Goal: Task Accomplishment & Management: Complete application form

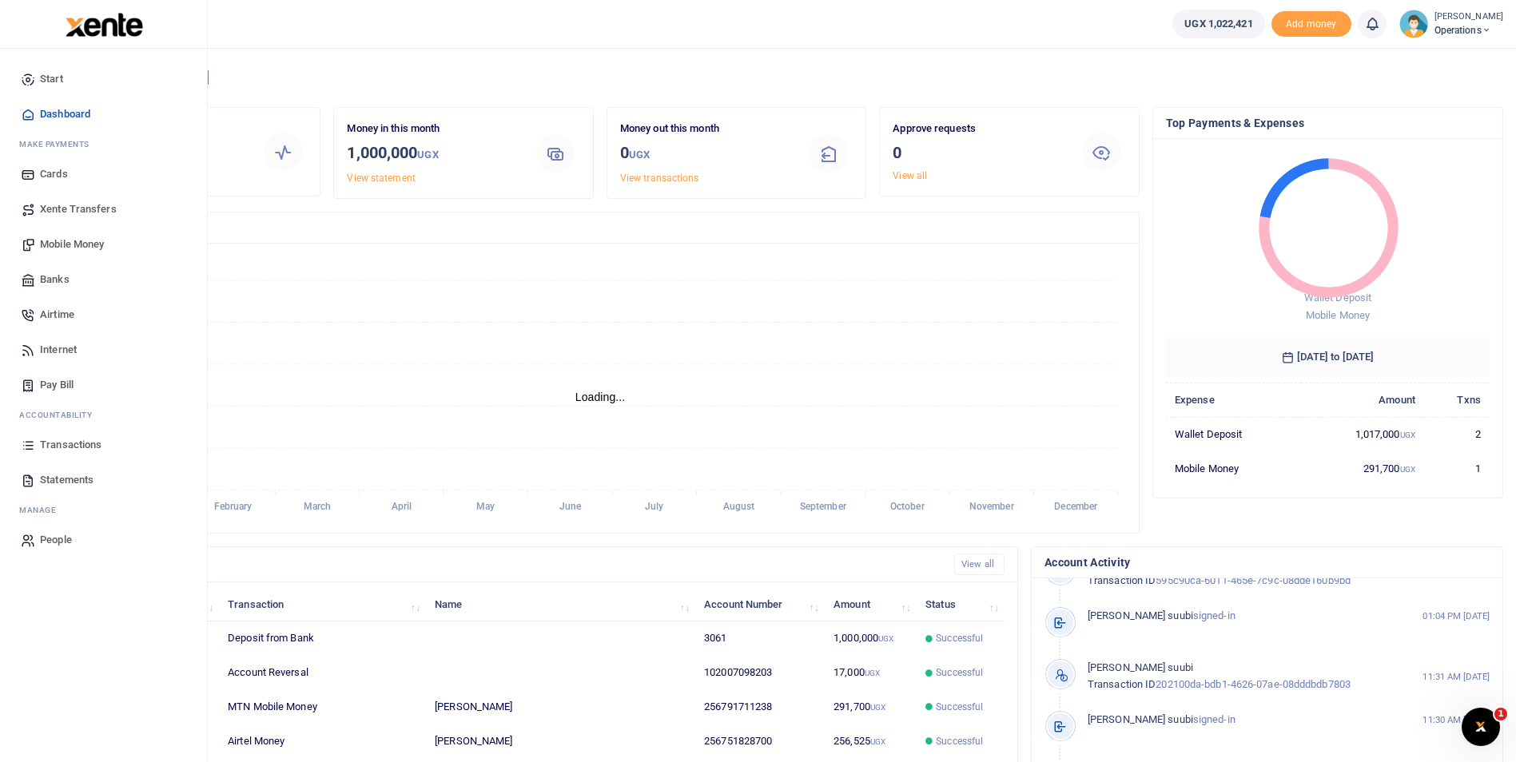
click at [70, 240] on span "Mobile Money" at bounding box center [72, 244] width 64 height 16
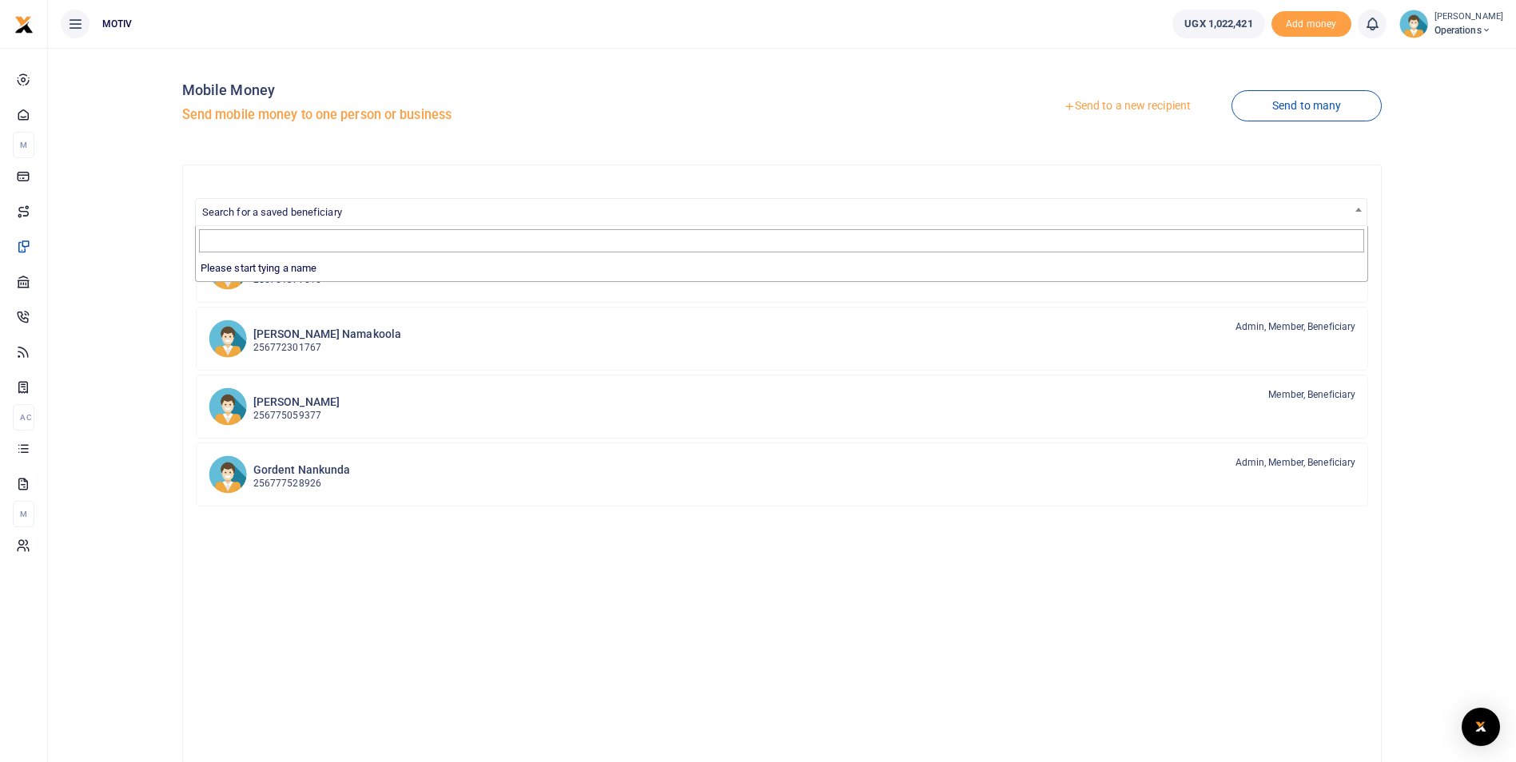
click at [356, 214] on span "Search for a saved beneficiary" at bounding box center [781, 211] width 1171 height 25
type input "w"
type input "d"
click at [1142, 104] on link "Send to a new recipient" at bounding box center [1127, 106] width 209 height 29
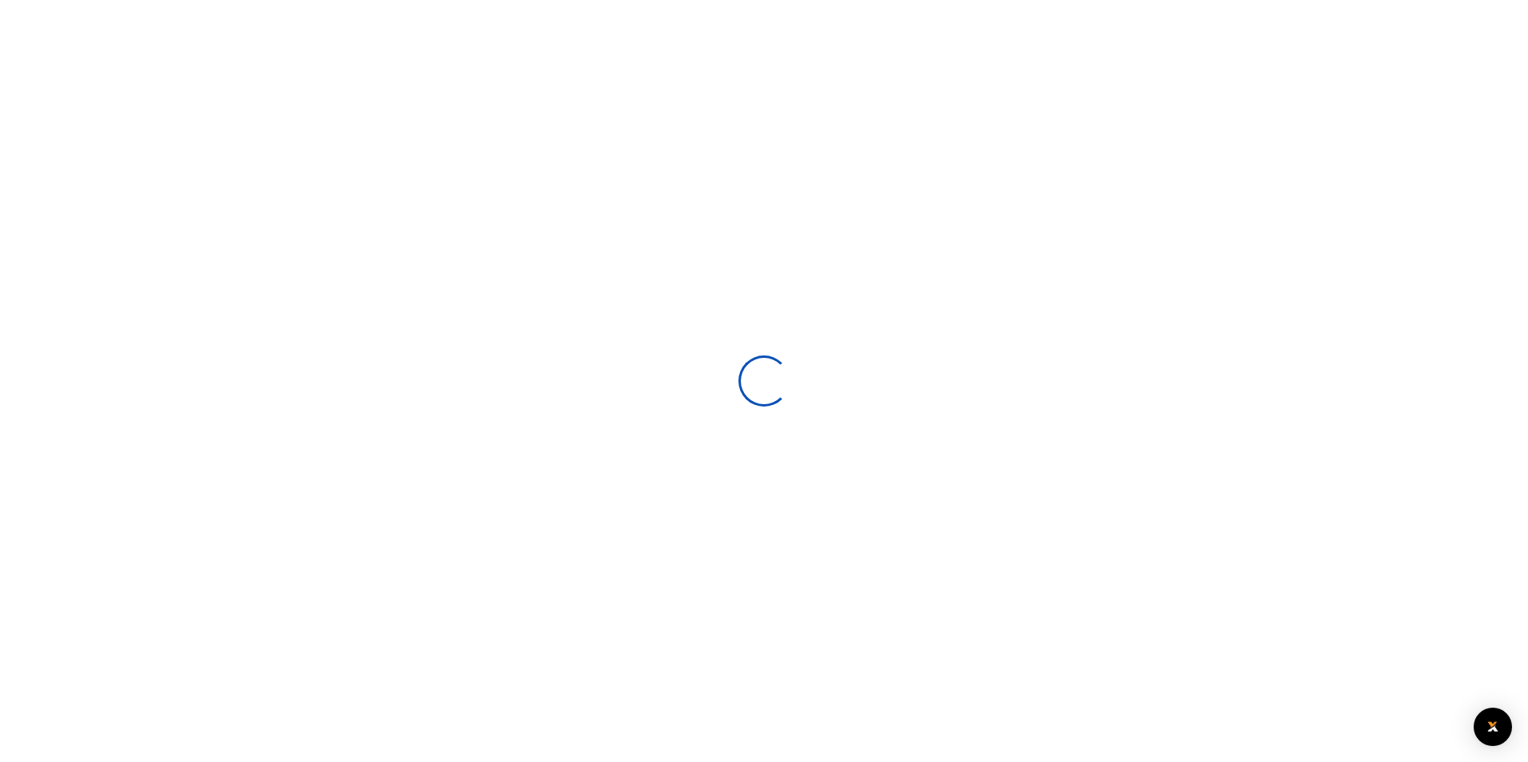
select select
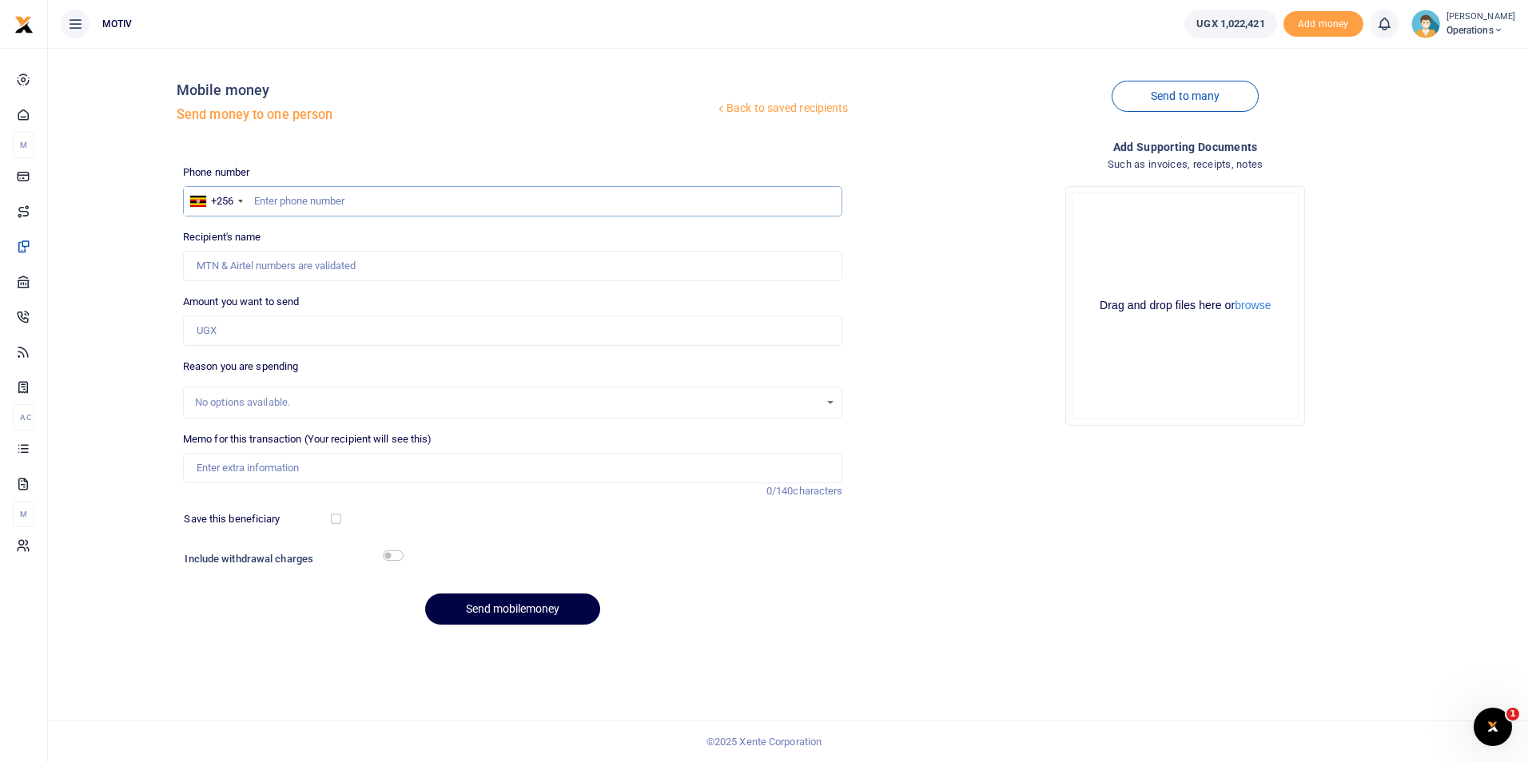
click at [301, 205] on input "text" at bounding box center [513, 201] width 660 height 30
type input "702575797"
click at [279, 272] on input "Recipient's name" at bounding box center [513, 266] width 660 height 30
click at [121, 282] on div "Back to saved recipients Mobile money Send money to one person Send to many Pho…" at bounding box center [787, 349] width 1467 height 577
type input "Winnie Daka"
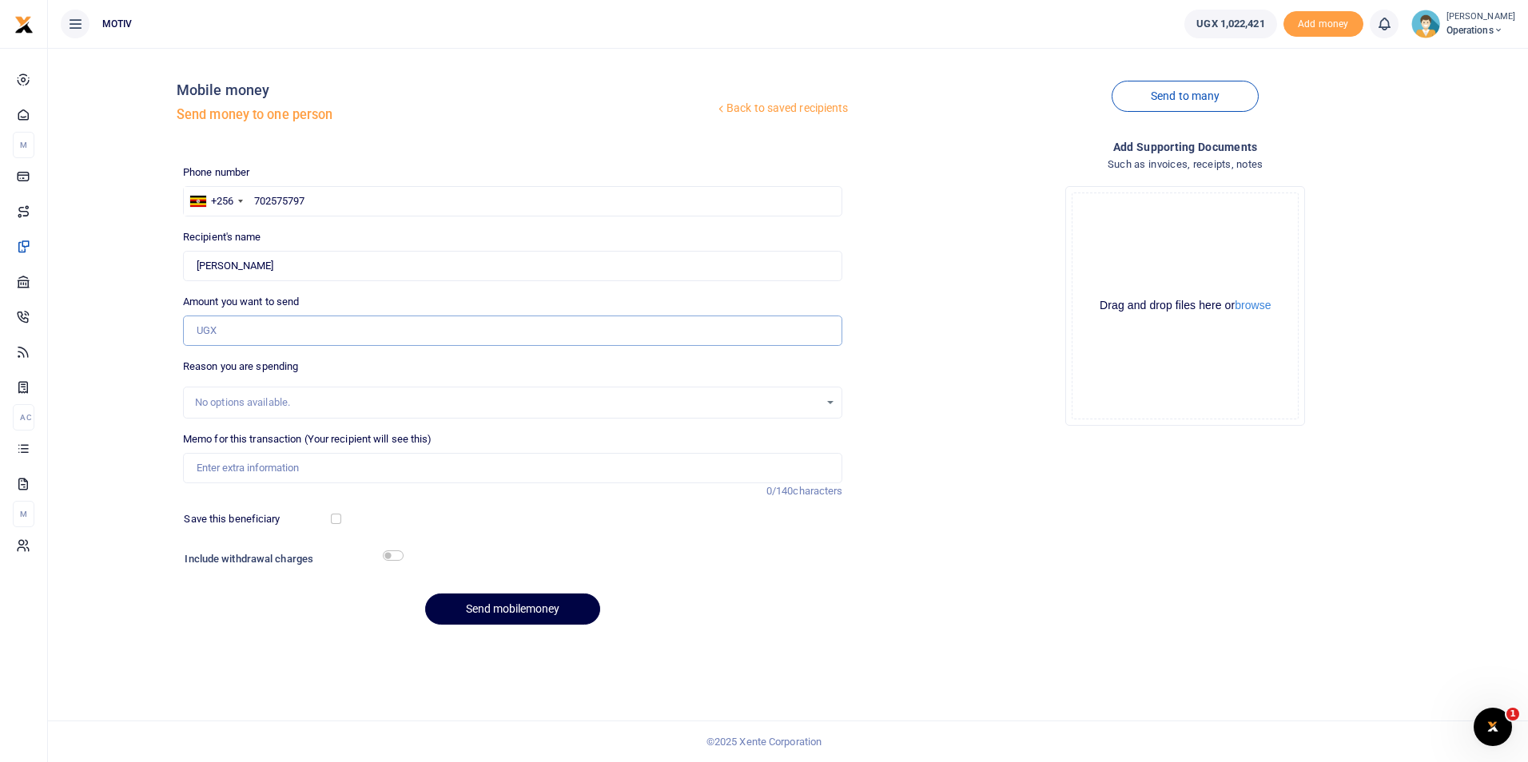
click at [221, 332] on input "Amount you want to send" at bounding box center [513, 331] width 660 height 30
type input "120,000"
click at [338, 459] on input "Memo for this transaction (Your recipient will see this)" at bounding box center [513, 468] width 660 height 30
paste input "KITY25PC0010"
paste input "Fishfillet"
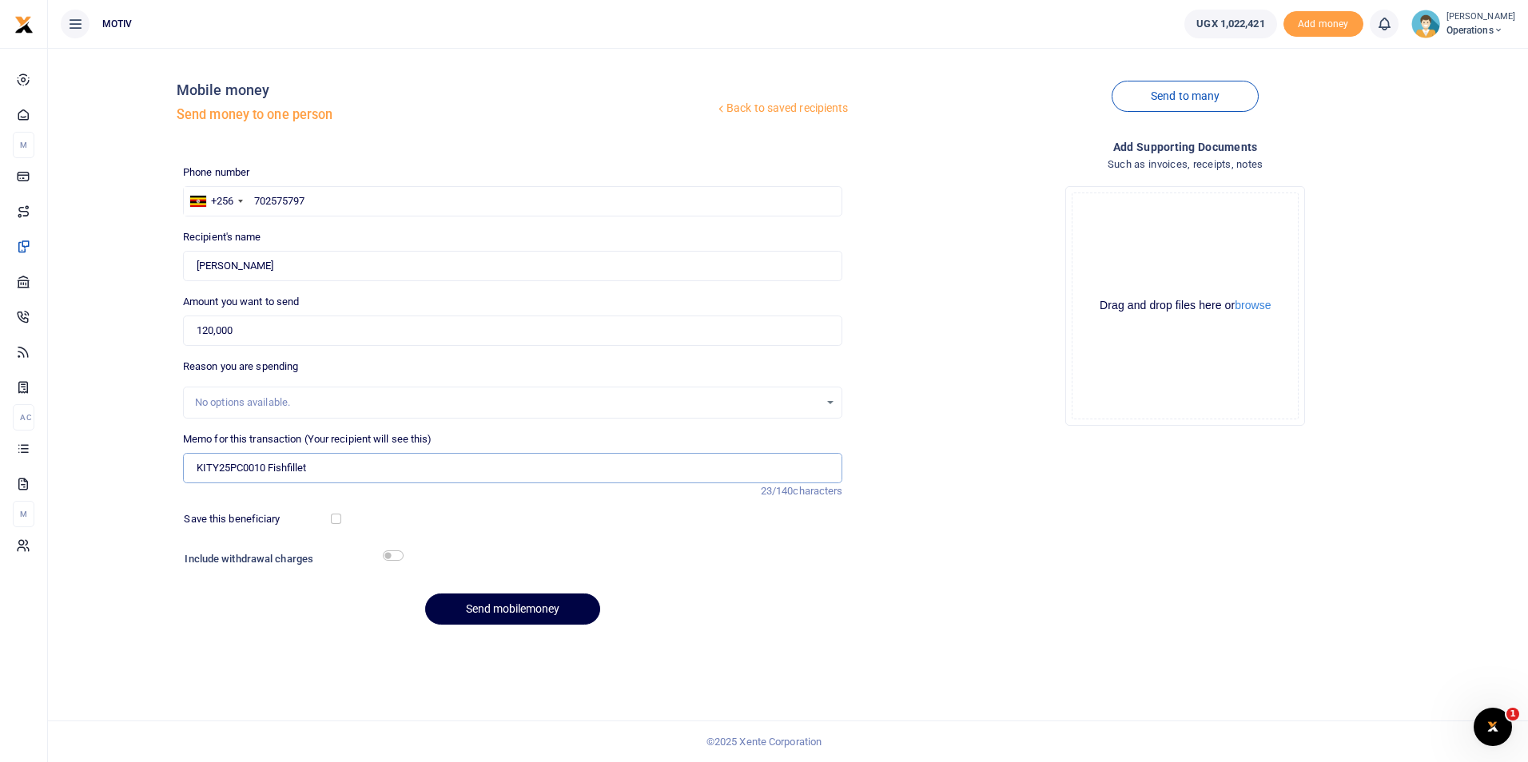
click at [267, 470] on input "KITY25PC0010 Fishfillet" at bounding box center [513, 468] width 660 height 30
click at [414, 471] on input "KITY25PC0010 Funds used to buy Fish fillet" at bounding box center [513, 468] width 660 height 30
type input "KITY25PC0010 Funds used to buy Fish fillet"
click at [332, 519] on input "checkbox" at bounding box center [336, 519] width 10 height 10
checkbox input "true"
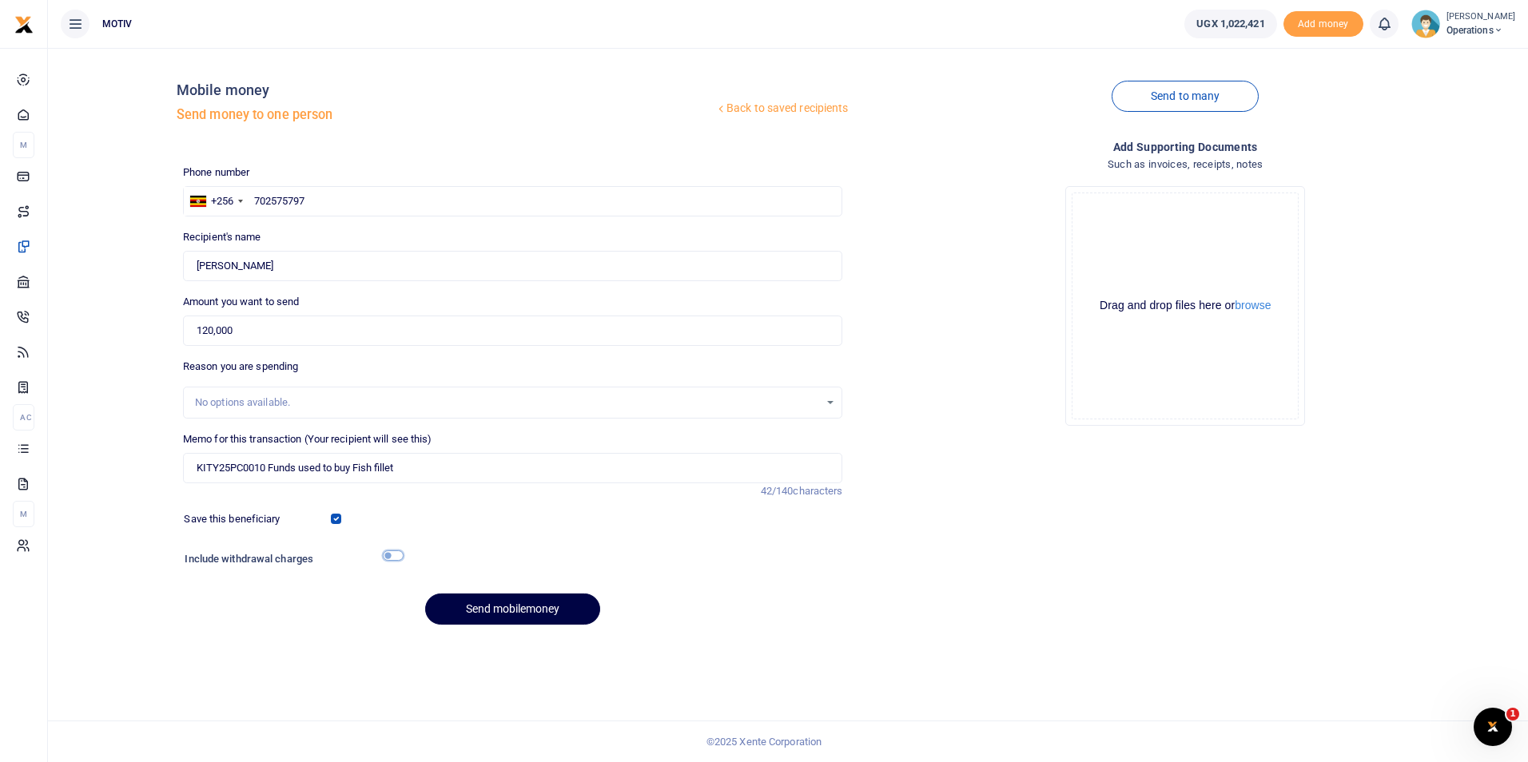
click at [392, 552] on input "checkbox" at bounding box center [393, 555] width 21 height 10
checkbox input "true"
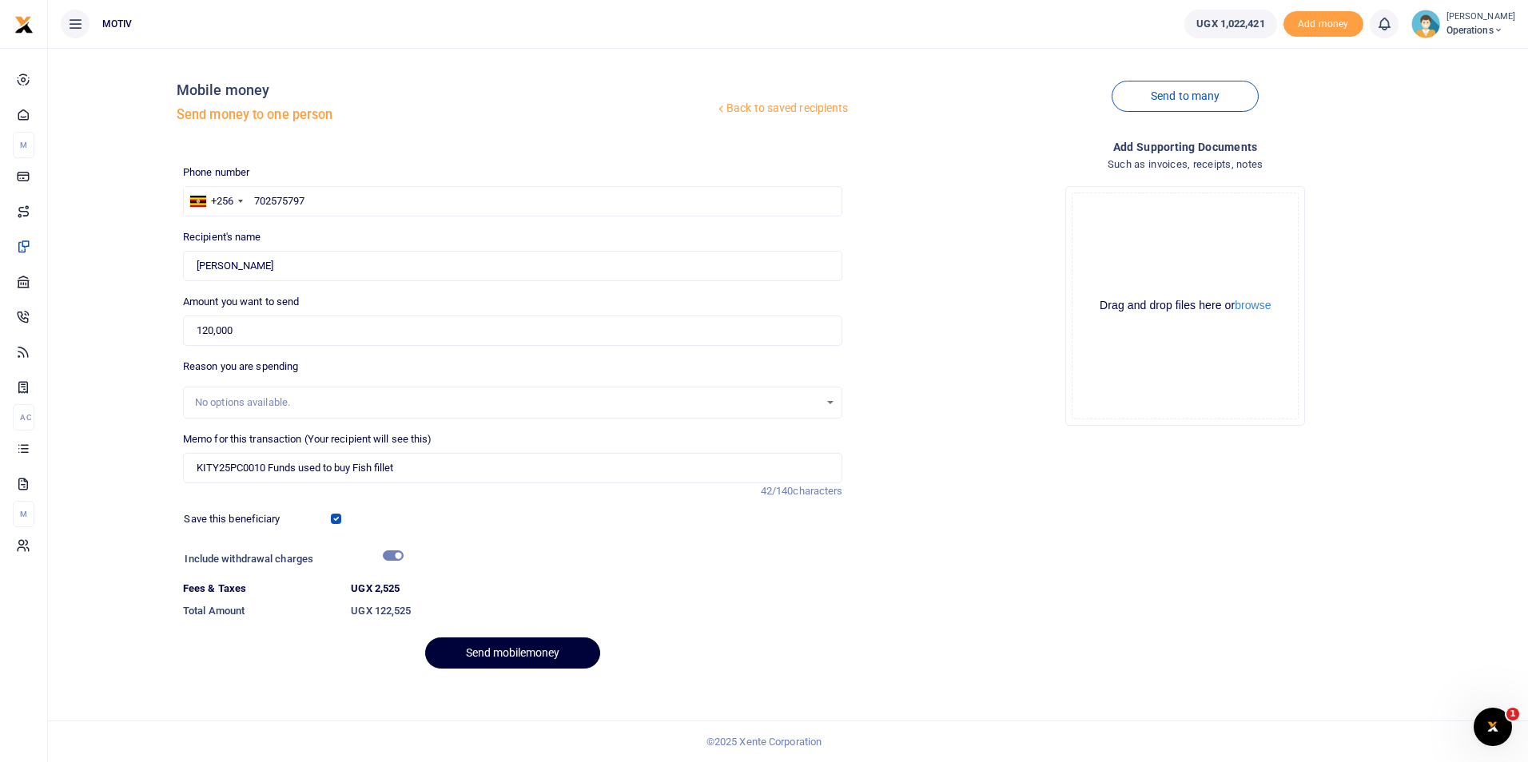
click at [483, 650] on button "Send mobilemoney" at bounding box center [512, 653] width 175 height 31
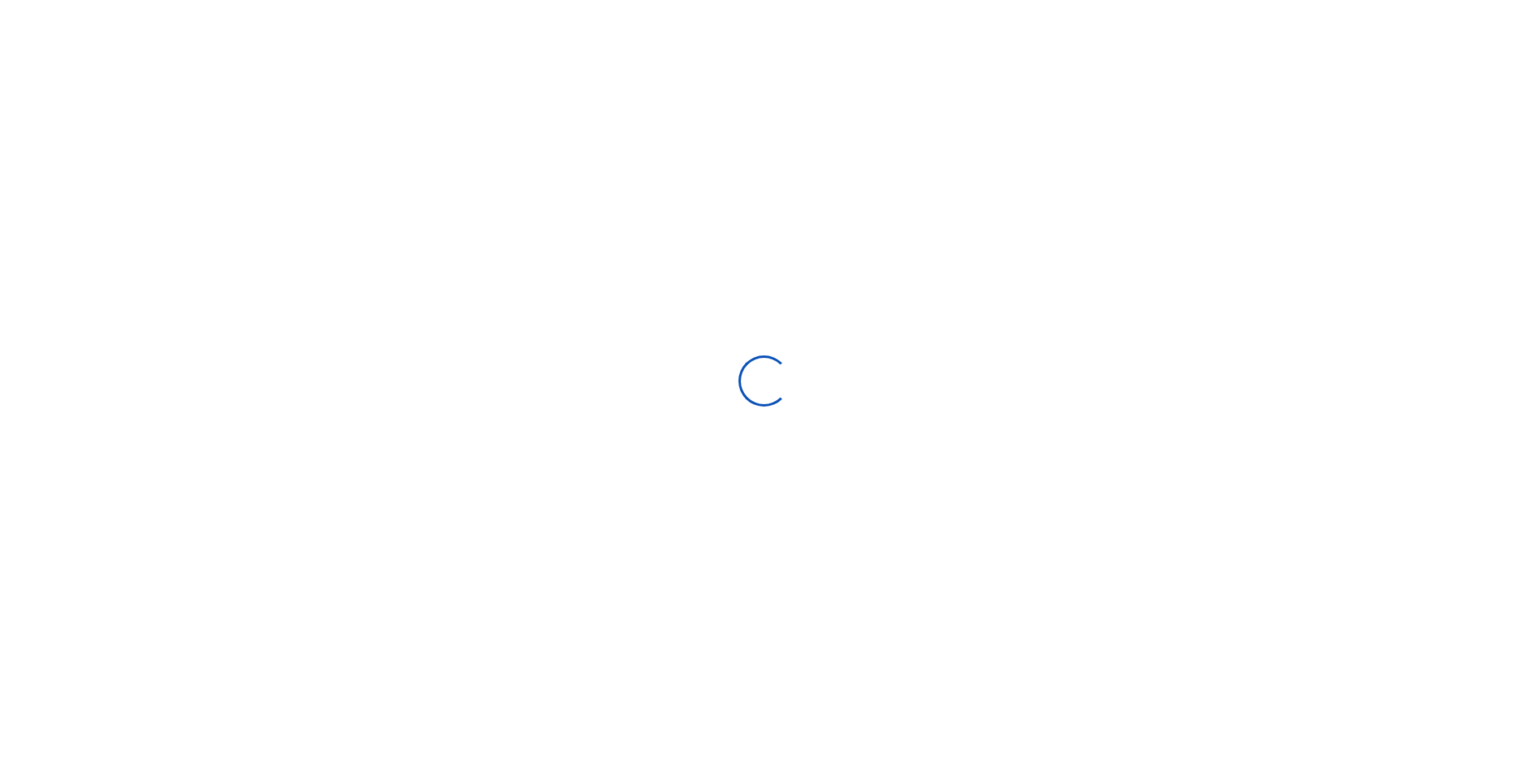
select select
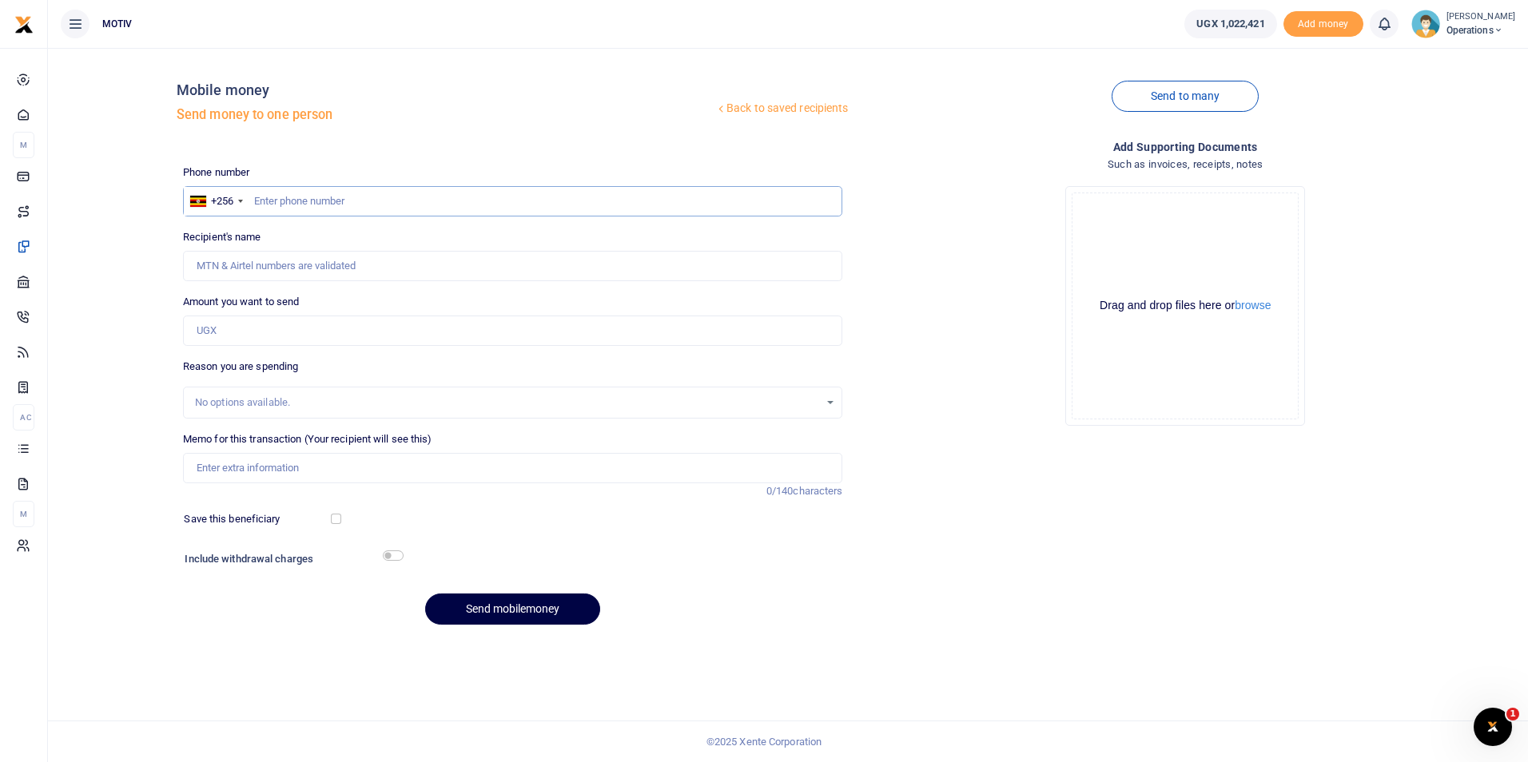
click at [379, 209] on input "text" at bounding box center [513, 201] width 660 height 30
paste input "0753417036"
click at [258, 204] on input "0753417036" at bounding box center [513, 201] width 660 height 30
type input "753417036"
click at [133, 252] on div "Back to saved recipients Mobile money Send money to one person Send to many Pho…" at bounding box center [787, 349] width 1467 height 577
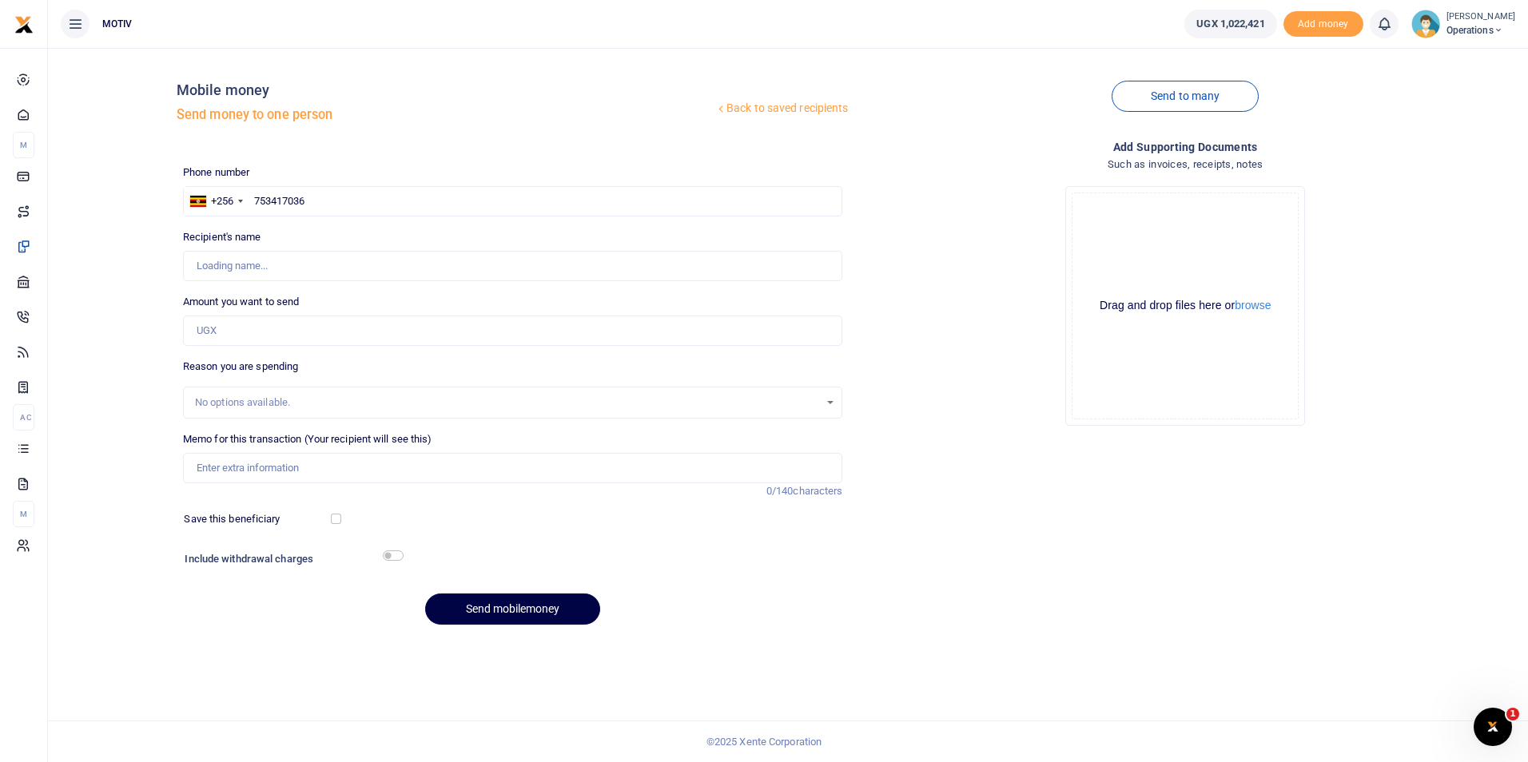
type input "[PERSON_NAME]"
click at [386, 328] on input "Amount you want to send" at bounding box center [513, 331] width 660 height 30
type input "78,000"
click at [160, 389] on div "Back to saved recipients Mobile money Send money to one person Send to many Pho…" at bounding box center [787, 349] width 1467 height 577
click at [236, 461] on input "Memo for this transaction (Your recipient will see this)" at bounding box center [513, 468] width 660 height 30
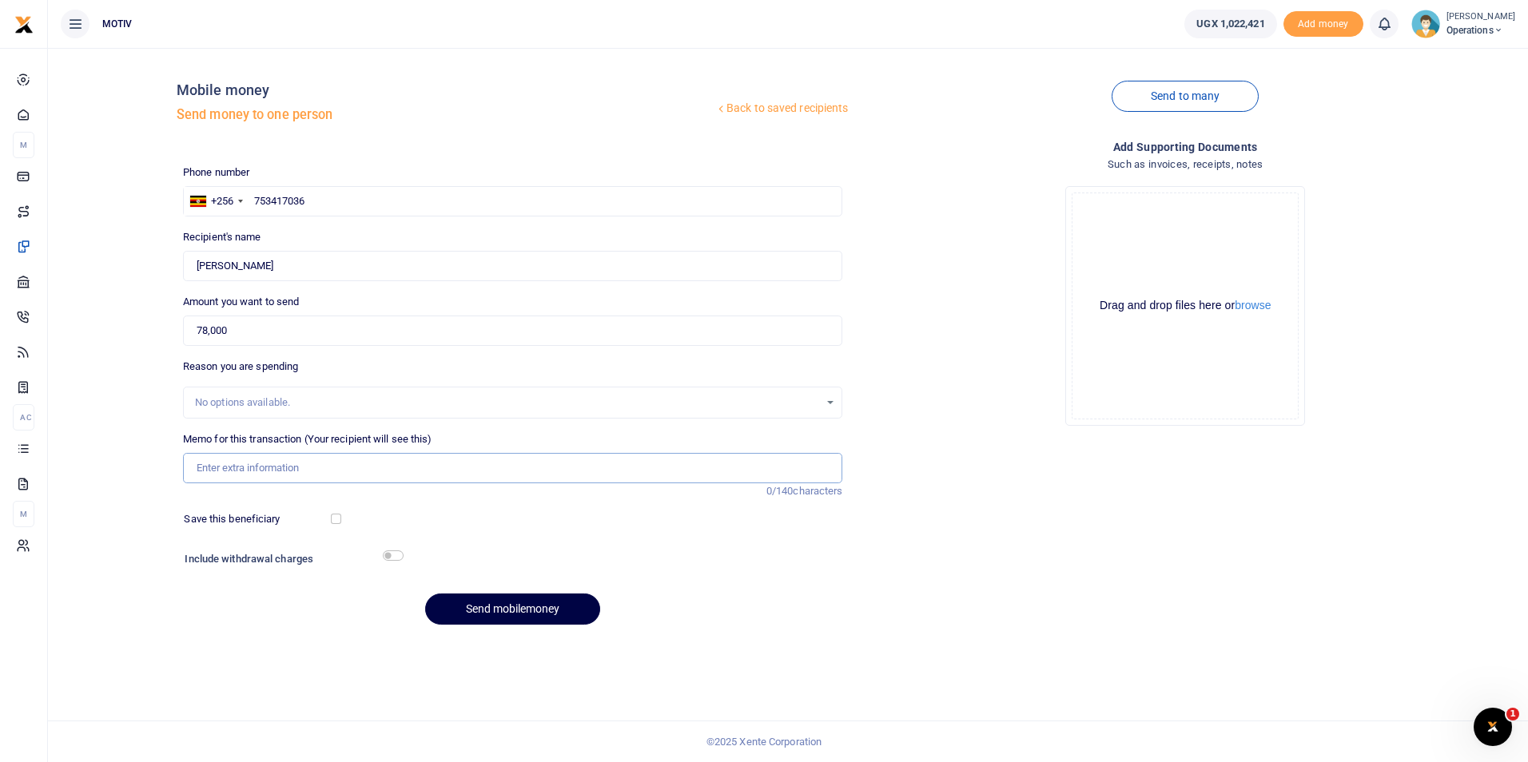
paste input "KITY25PC0011"
type input "KITY25PC0011 Transport for bread"
click at [336, 519] on input "checkbox" at bounding box center [336, 519] width 10 height 10
checkbox input "true"
click at [391, 552] on input "checkbox" at bounding box center [393, 555] width 21 height 10
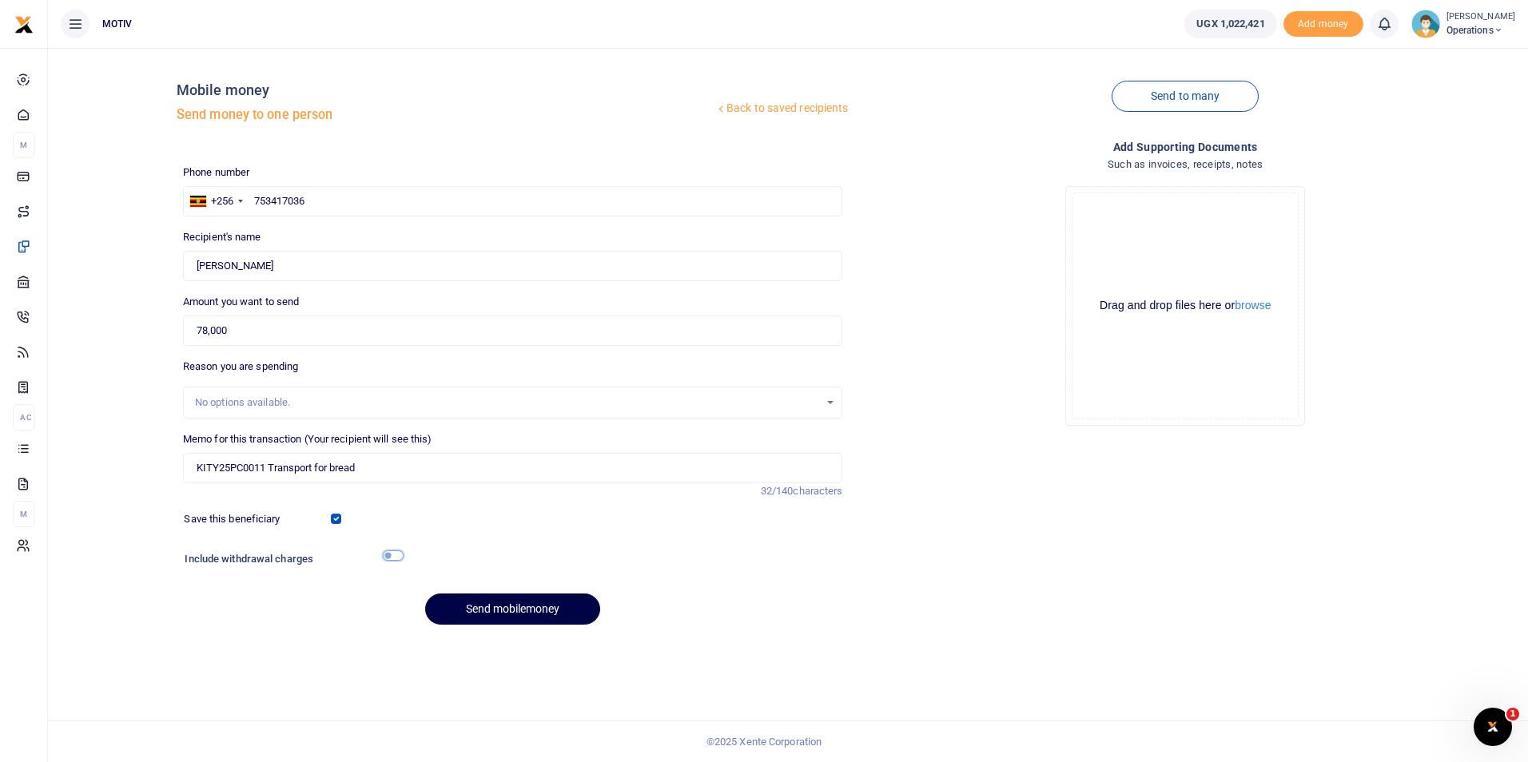
checkbox input "true"
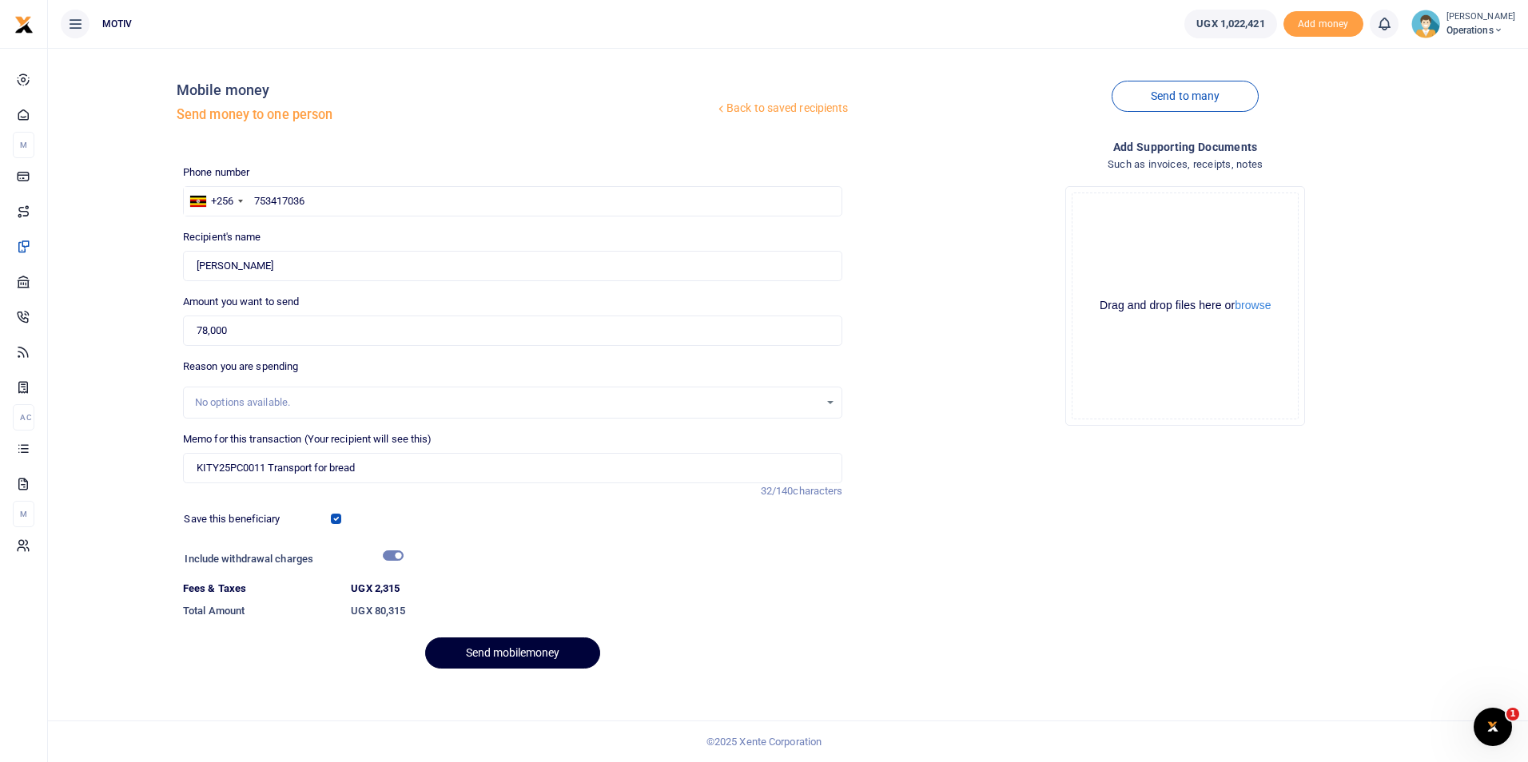
click at [475, 655] on button "Send mobilemoney" at bounding box center [512, 653] width 175 height 31
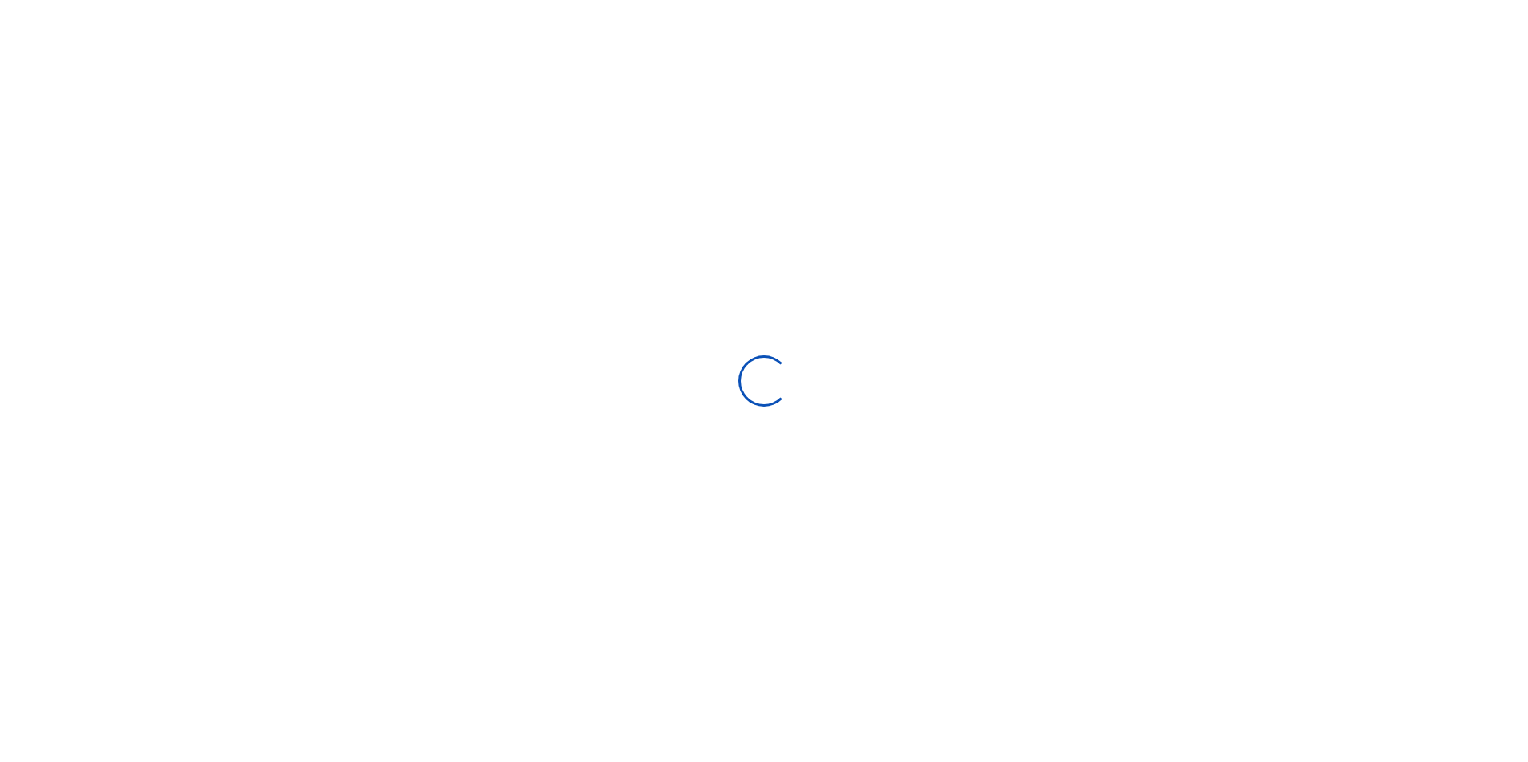
select select
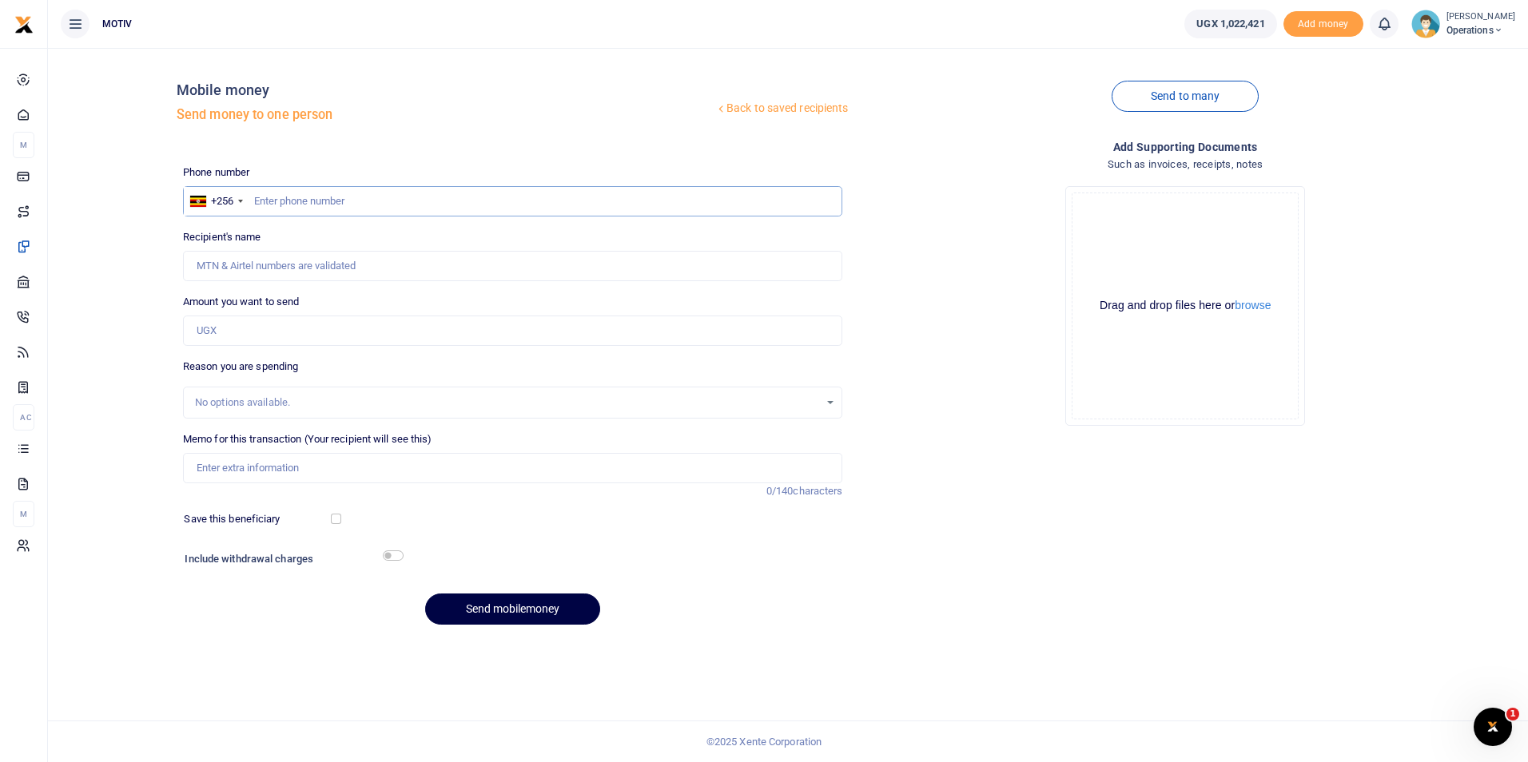
click at [279, 206] on input "text" at bounding box center [513, 201] width 660 height 30
paste input "0704510211"
type input "0704510211"
click at [257, 204] on input "0704510211" at bounding box center [513, 201] width 660 height 30
type input "[PERSON_NAME]"
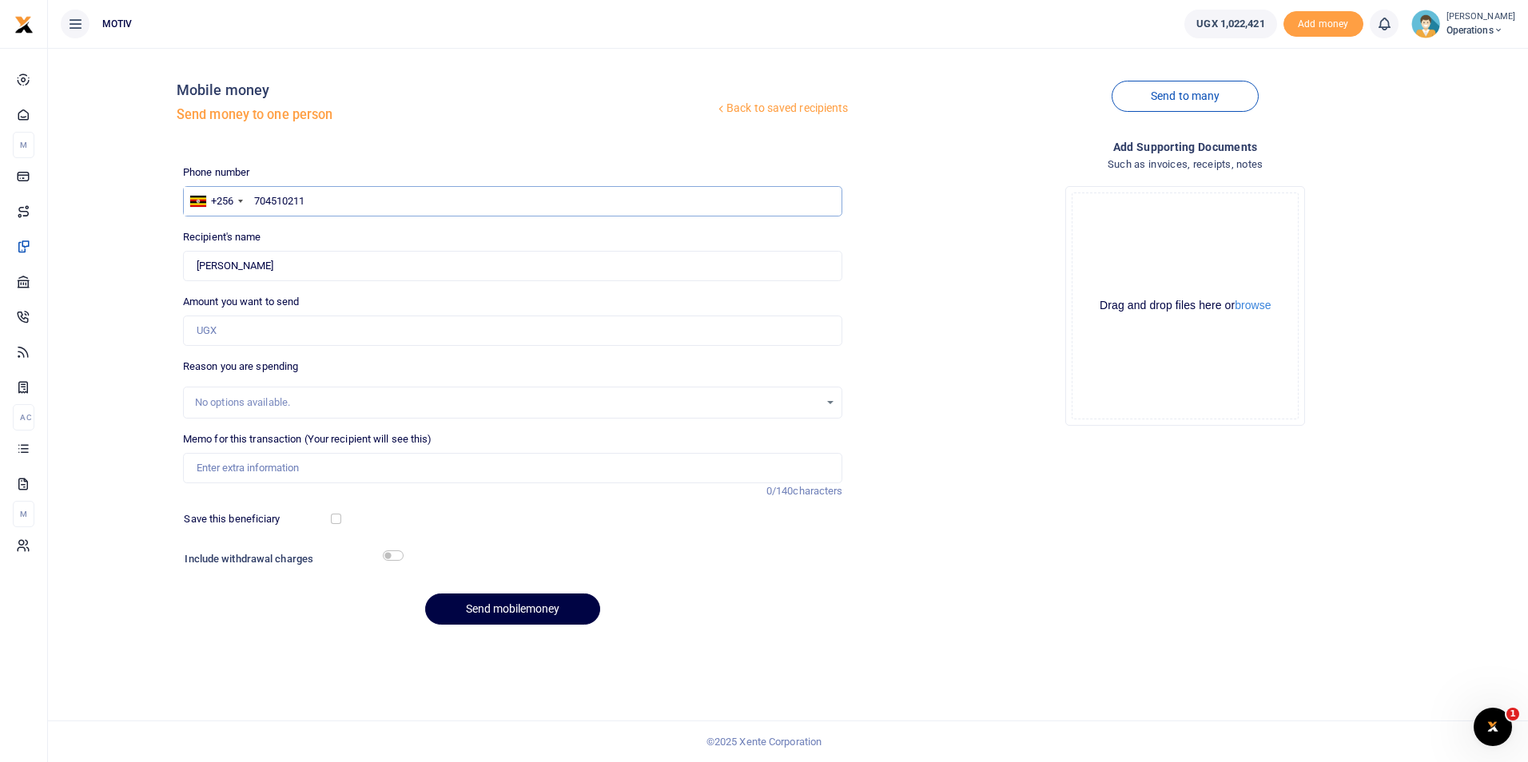
type input "704510211"
click at [267, 335] on input "Amount you want to send" at bounding box center [513, 331] width 660 height 30
type input "240,000"
click at [212, 404] on div "No options available." at bounding box center [507, 403] width 625 height 16
click at [213, 464] on input "Memo for this transaction (Your recipient will see this)" at bounding box center [513, 468] width 660 height 30
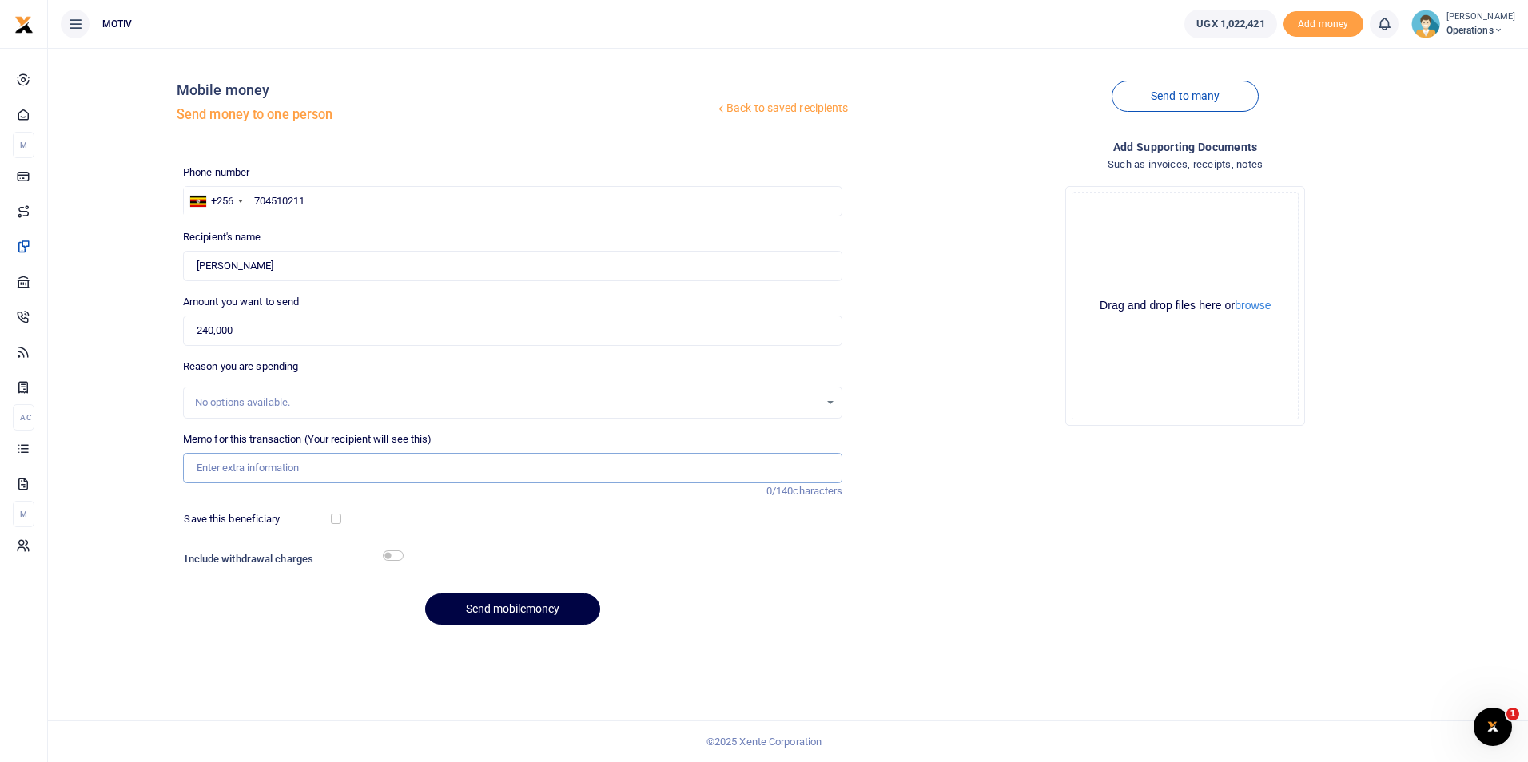
paste input "OPSY25PV0086"
type input "OPSY25PV0086 Facilitaion for transport, meals and Accommodation"
click at [332, 520] on input "checkbox" at bounding box center [336, 519] width 10 height 10
checkbox input "true"
click at [299, 475] on input "OPSY25PV0086 Facilitaion for transport, meals and Accommodation" at bounding box center [513, 468] width 660 height 30
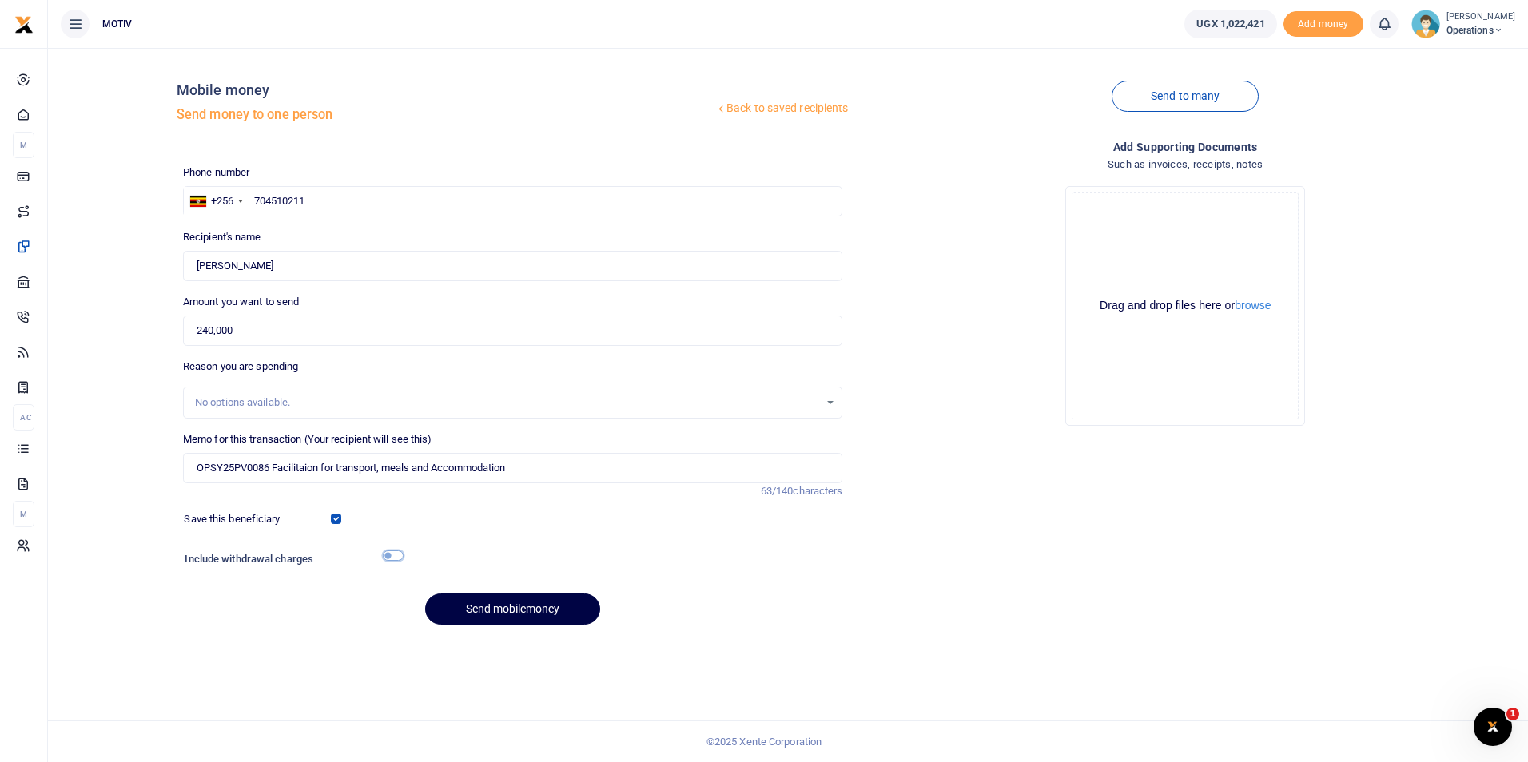
click at [392, 554] on input "checkbox" at bounding box center [393, 555] width 21 height 10
checkbox input "true"
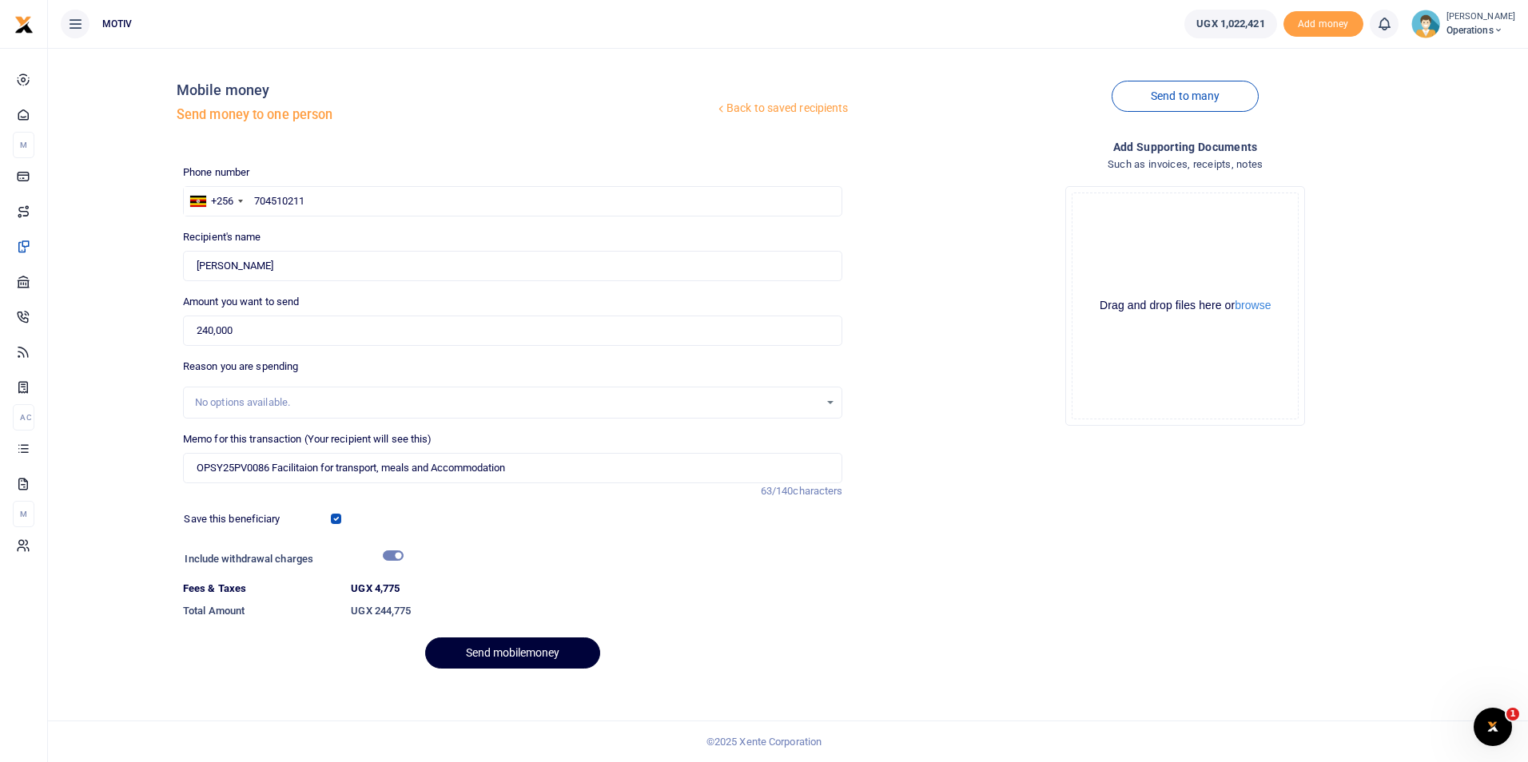
click at [497, 644] on button "Send mobilemoney" at bounding box center [512, 653] width 175 height 31
click at [509, 649] on button "Send mobilemoney" at bounding box center [512, 653] width 175 height 31
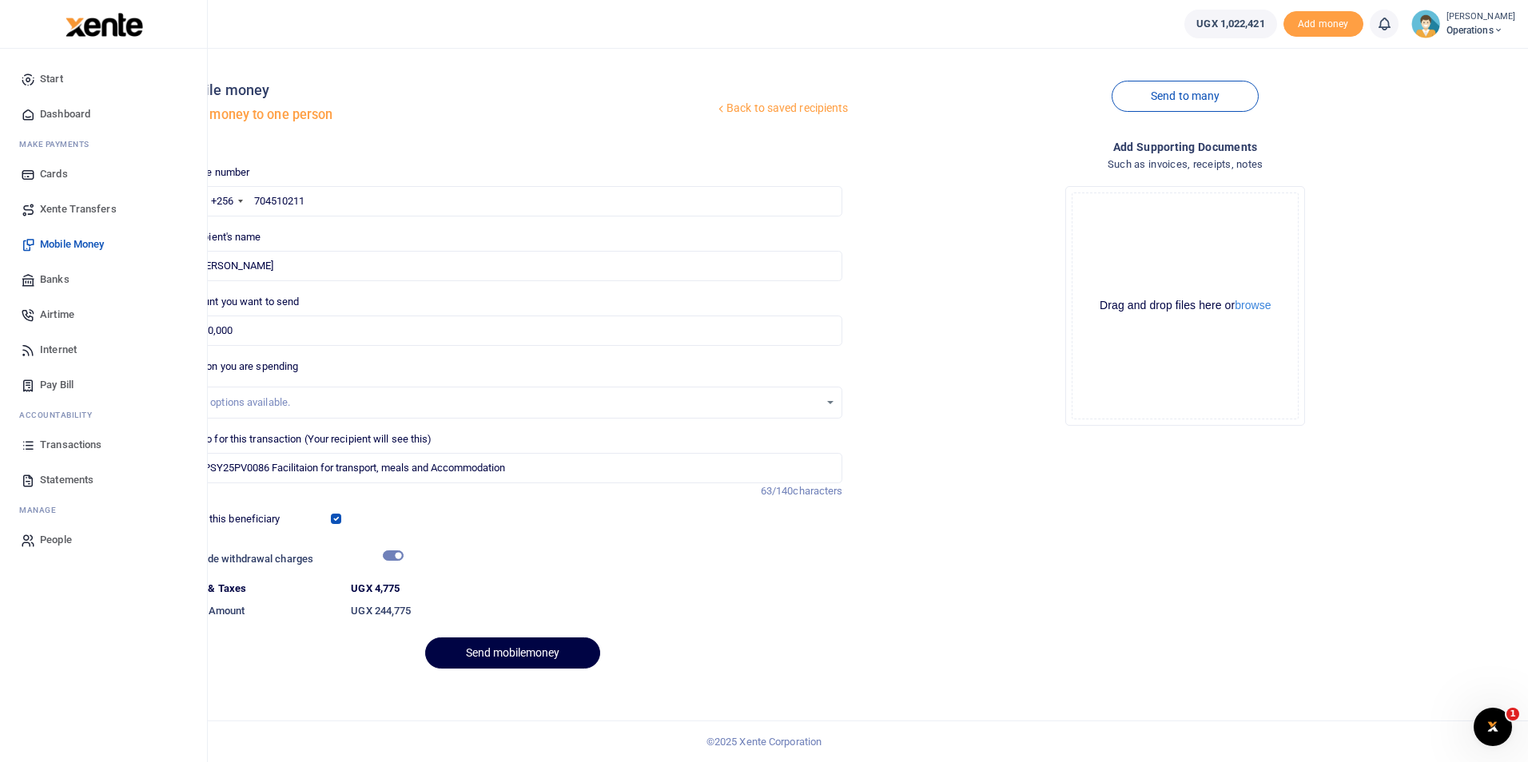
click at [50, 112] on span "Dashboard" at bounding box center [65, 114] width 50 height 16
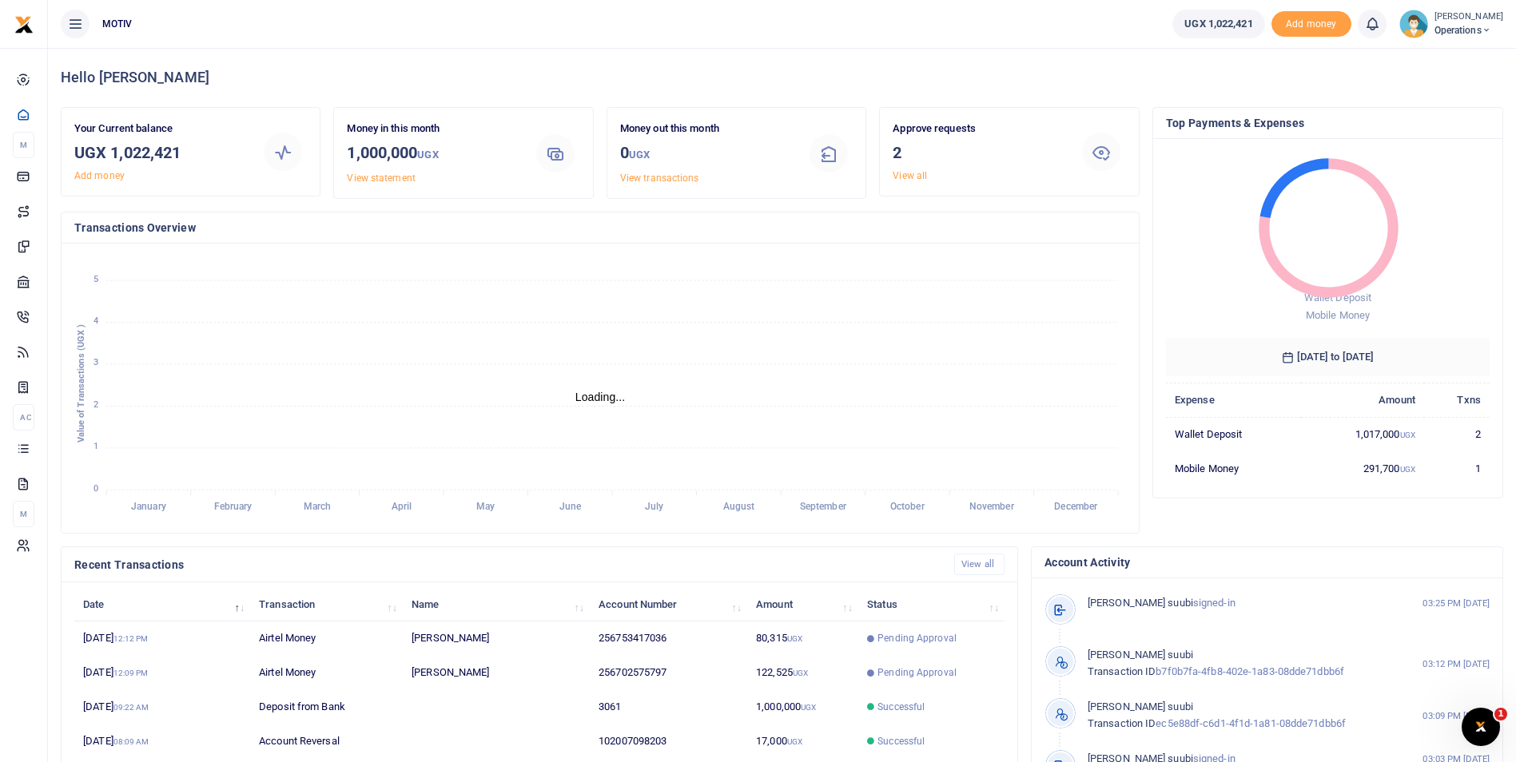
scroll to position [13, 13]
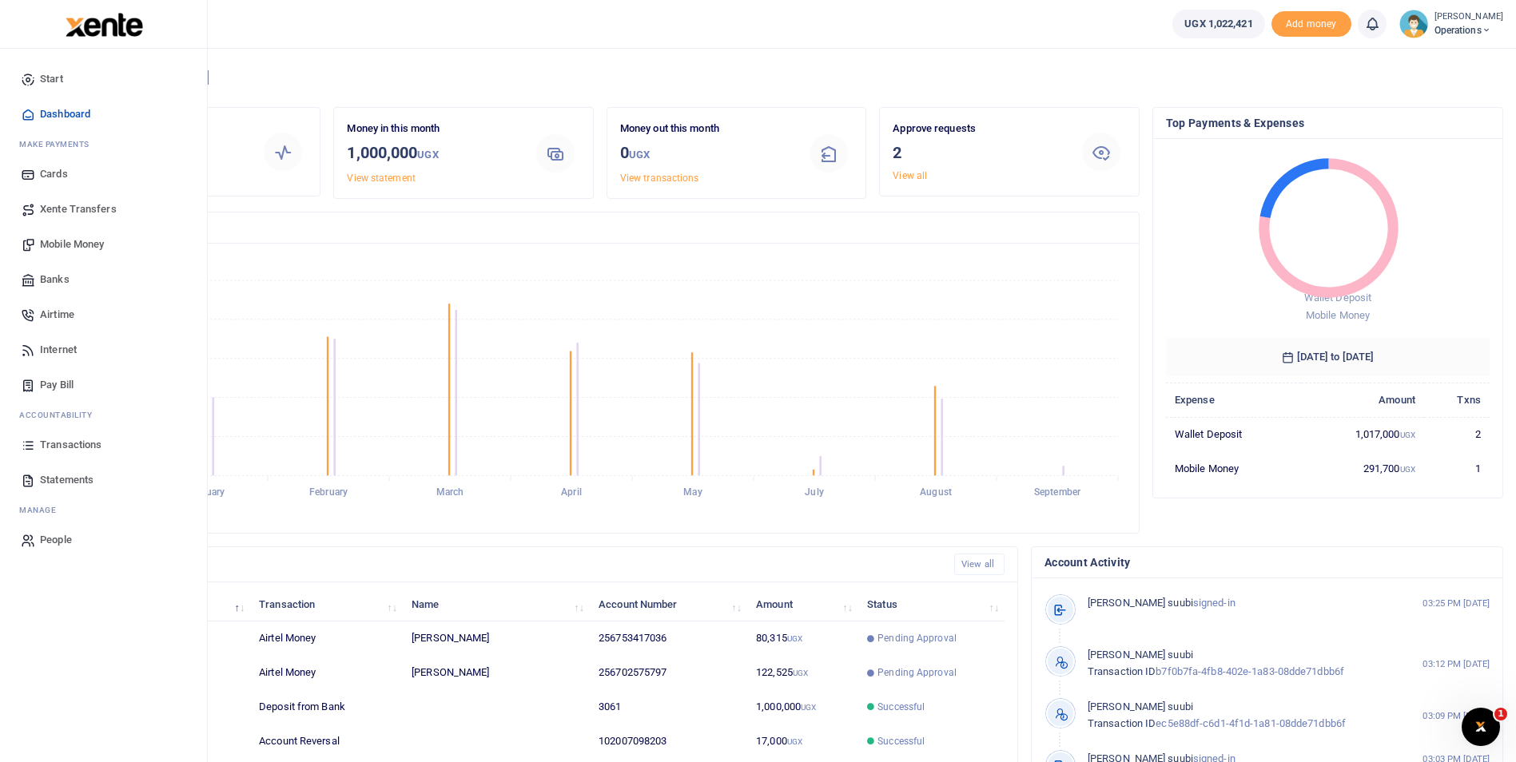
click at [62, 238] on span "Mobile Money" at bounding box center [72, 244] width 64 height 16
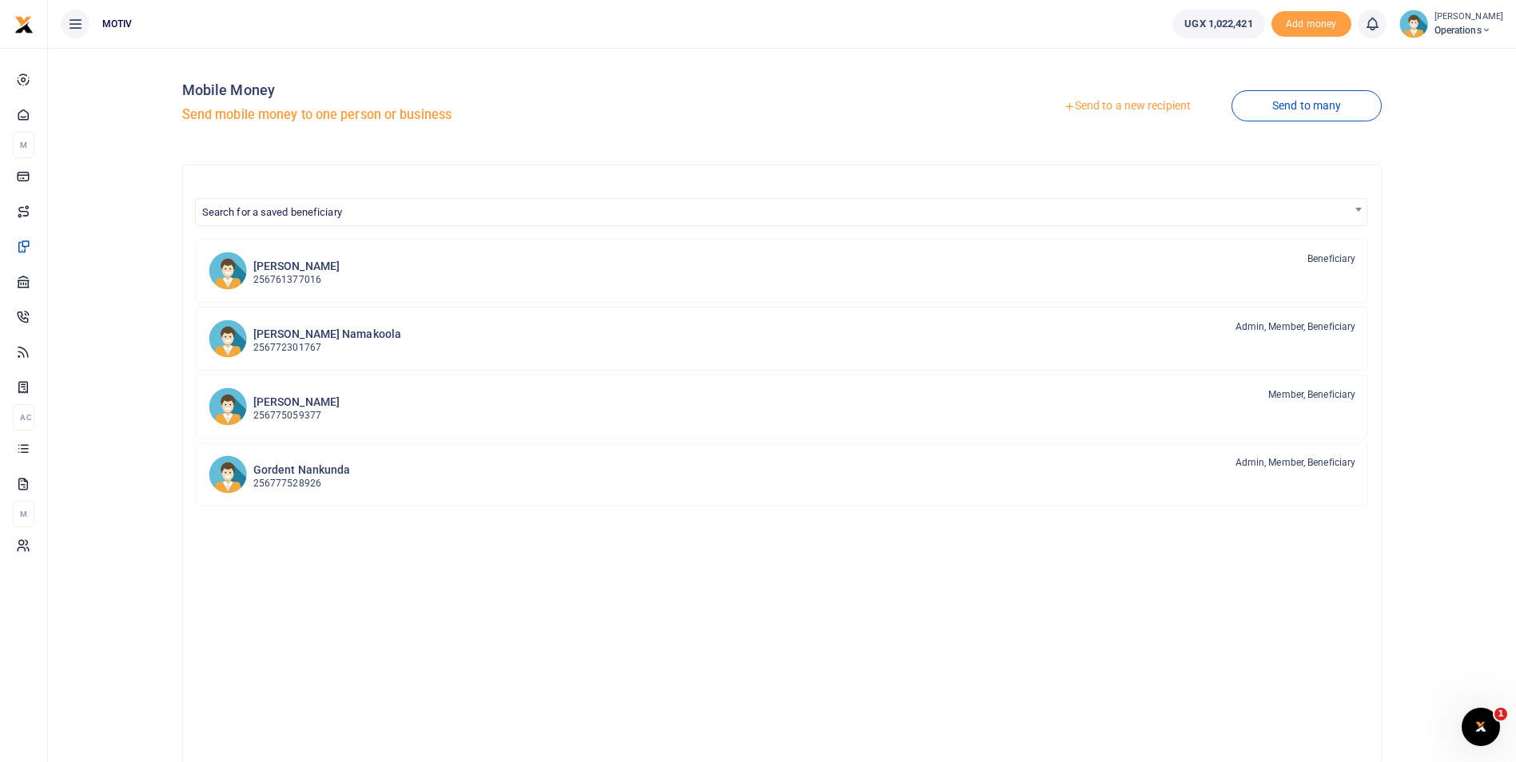
click at [1134, 107] on link "Send to a new recipient" at bounding box center [1127, 106] width 209 height 29
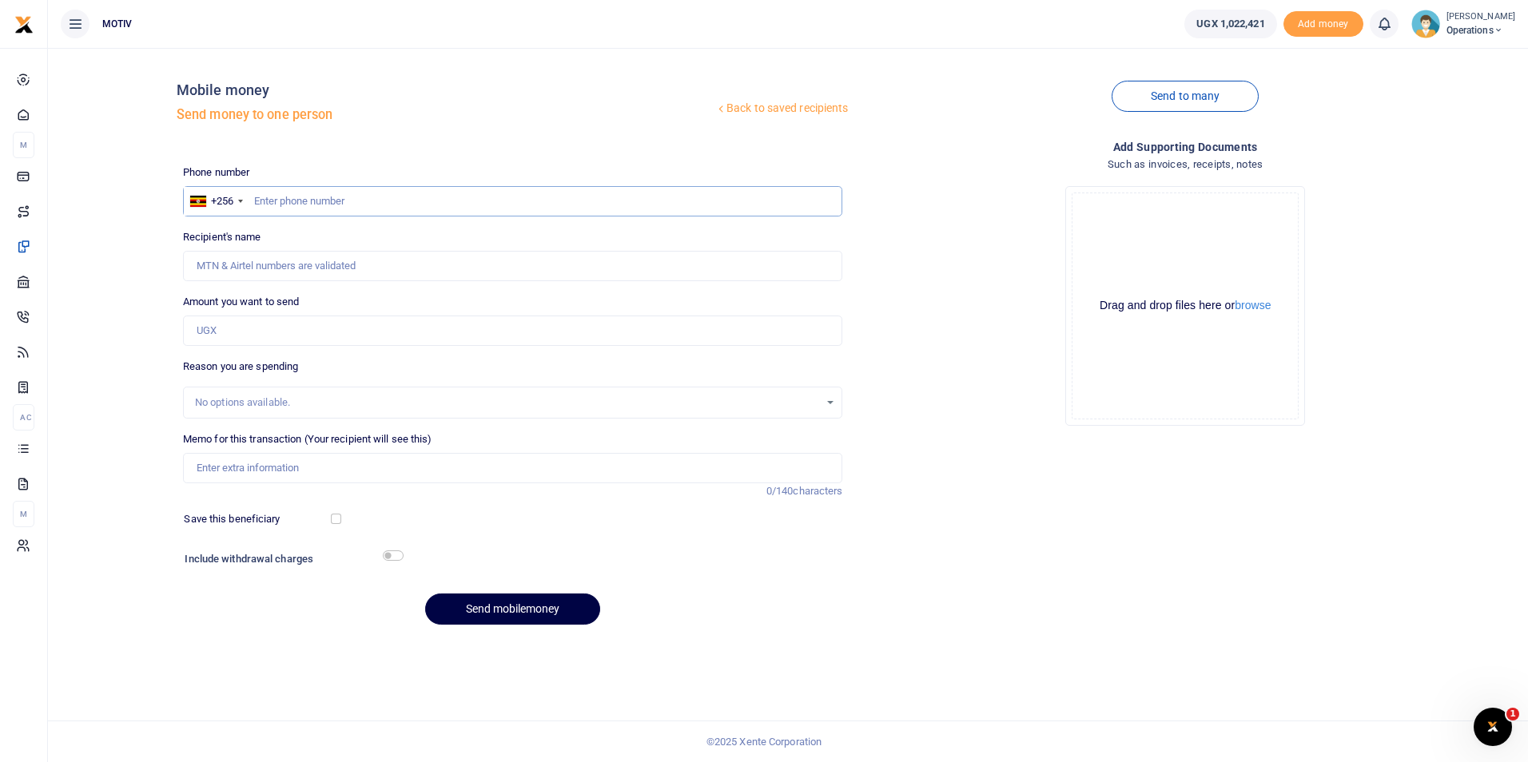
click at [334, 201] on input "text" at bounding box center [513, 201] width 660 height 30
paste input "0704510211"
click at [259, 198] on input "0704510211" at bounding box center [513, 201] width 660 height 30
type input "704510211"
type input "Jane Kiconco"
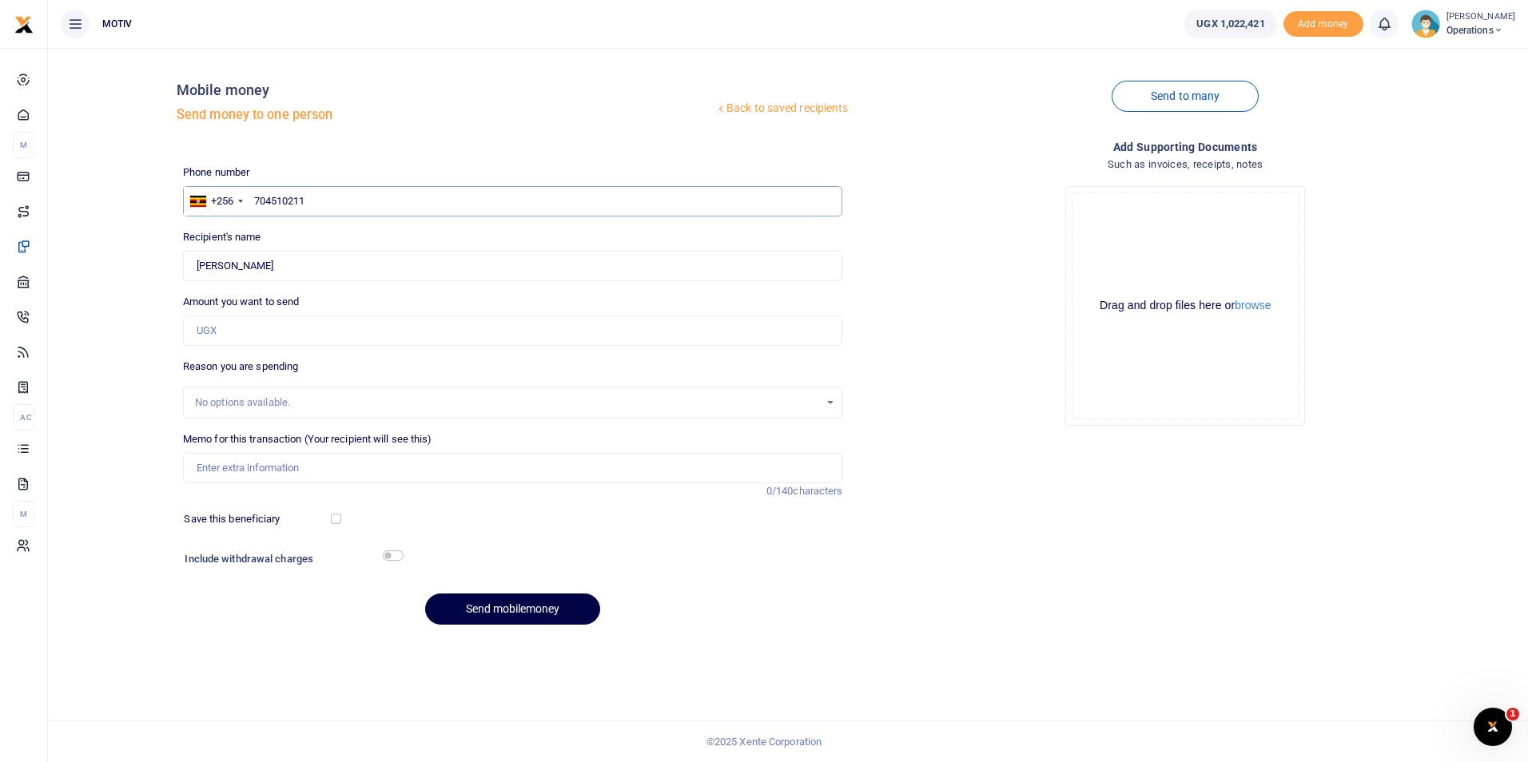
type input "704510211"
click at [138, 311] on div "Back to saved recipients Mobile money Send money to one person Send to many Pho…" at bounding box center [787, 349] width 1467 height 577
click at [226, 332] on input "Amount you want to send" at bounding box center [513, 331] width 660 height 30
type input "240,000"
click at [337, 608] on div "Send mobilemoney" at bounding box center [513, 609] width 660 height 31
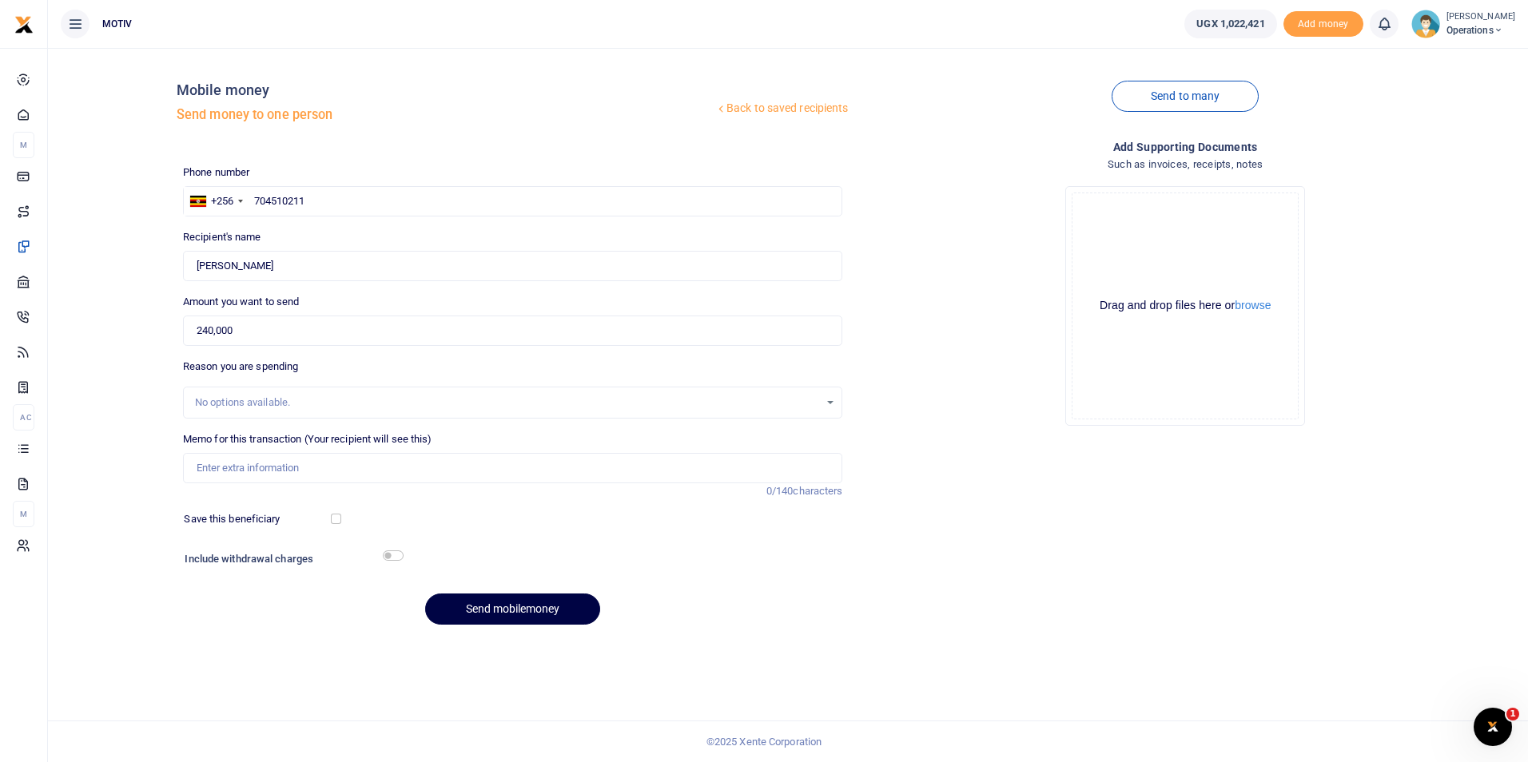
click at [297, 399] on div "No options available." at bounding box center [507, 403] width 625 height 16
click at [310, 404] on div "No options available." at bounding box center [507, 403] width 625 height 16
click at [230, 473] on input "Memo for this transaction (Your recipient will see this)" at bounding box center [513, 468] width 660 height 30
paste input "OPSY25PV0086"
type input "OPSY25PV0086 Facilitaion for transport, meals and Accommodation"
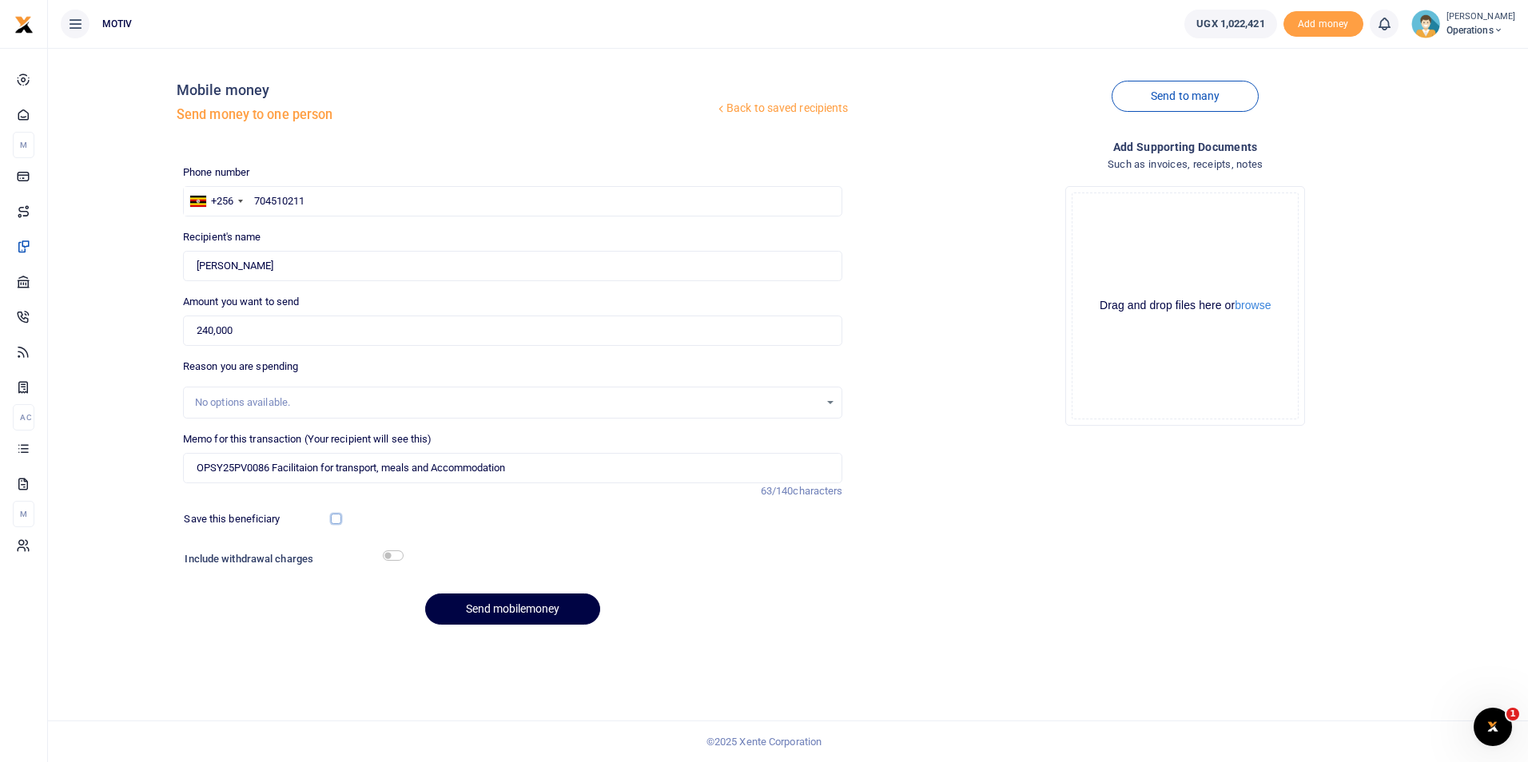
click at [332, 519] on input "checkbox" at bounding box center [336, 519] width 10 height 10
checkbox input "true"
click at [390, 552] on input "checkbox" at bounding box center [393, 555] width 21 height 10
checkbox input "true"
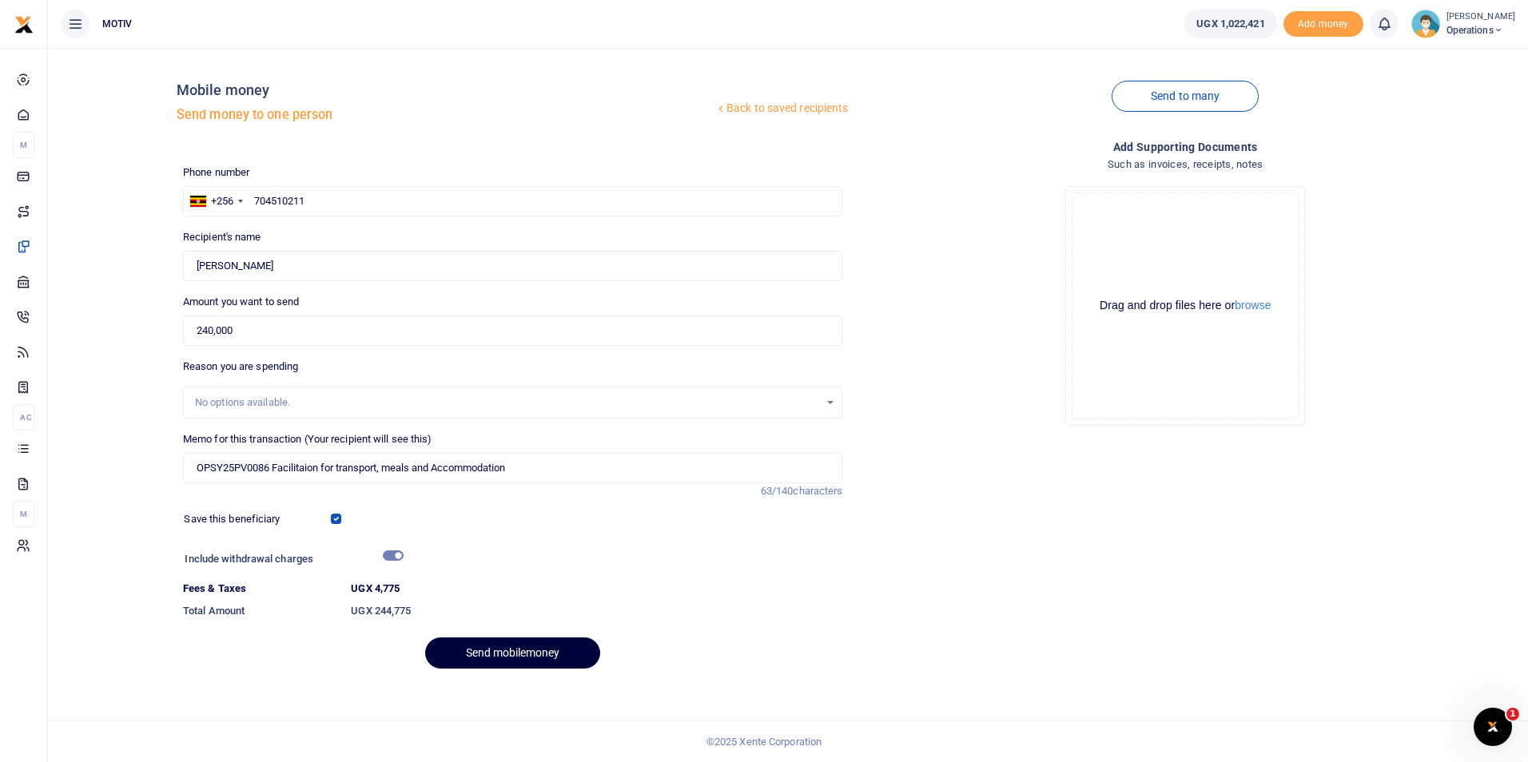
click at [478, 644] on button "Send mobilemoney" at bounding box center [512, 653] width 175 height 31
